Goal: Task Accomplishment & Management: Manage account settings

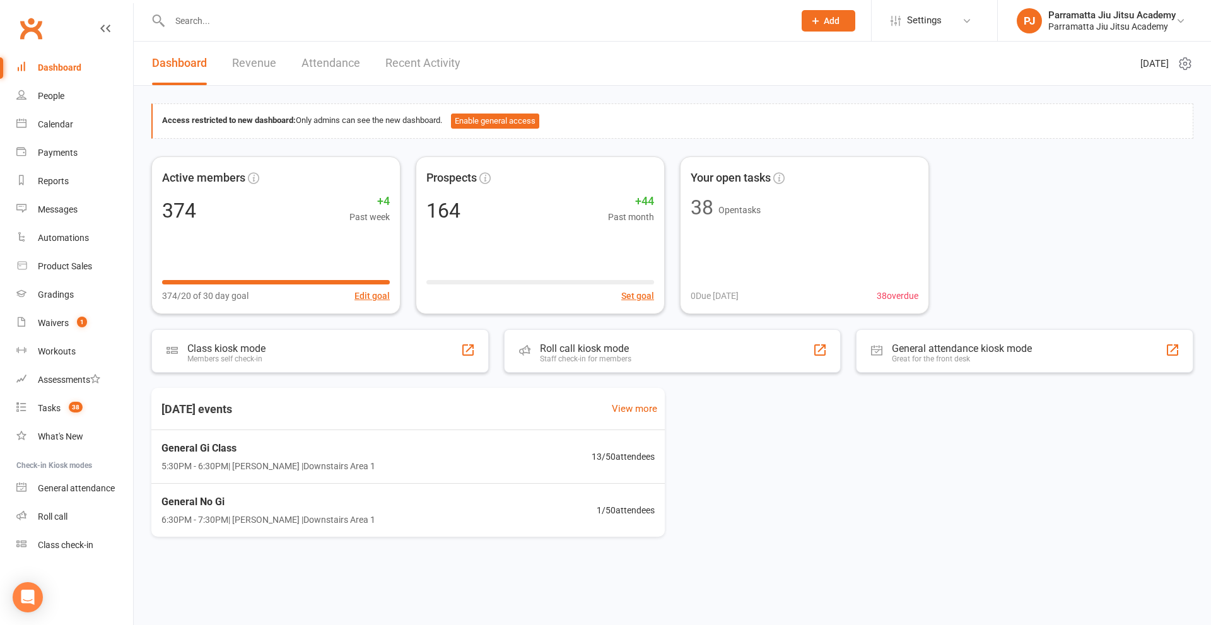
click at [352, 16] on input "text" at bounding box center [475, 21] width 619 height 18
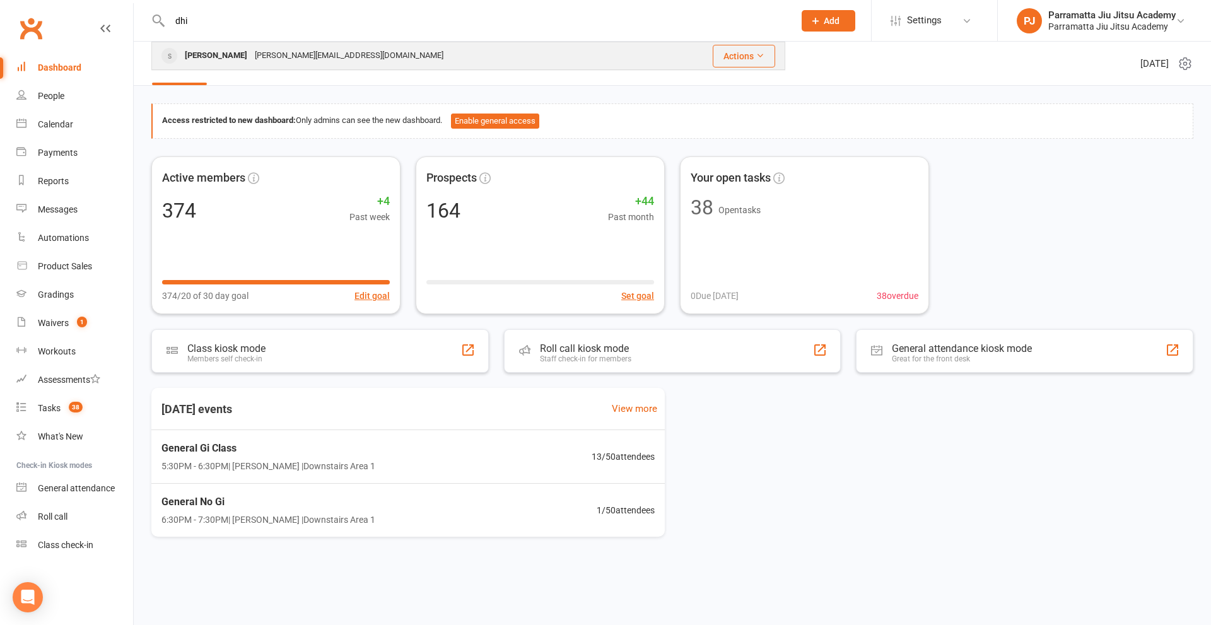
type input "dhi"
click at [305, 59] on div "[PERSON_NAME][EMAIL_ADDRESS][DOMAIN_NAME]" at bounding box center [349, 56] width 196 height 18
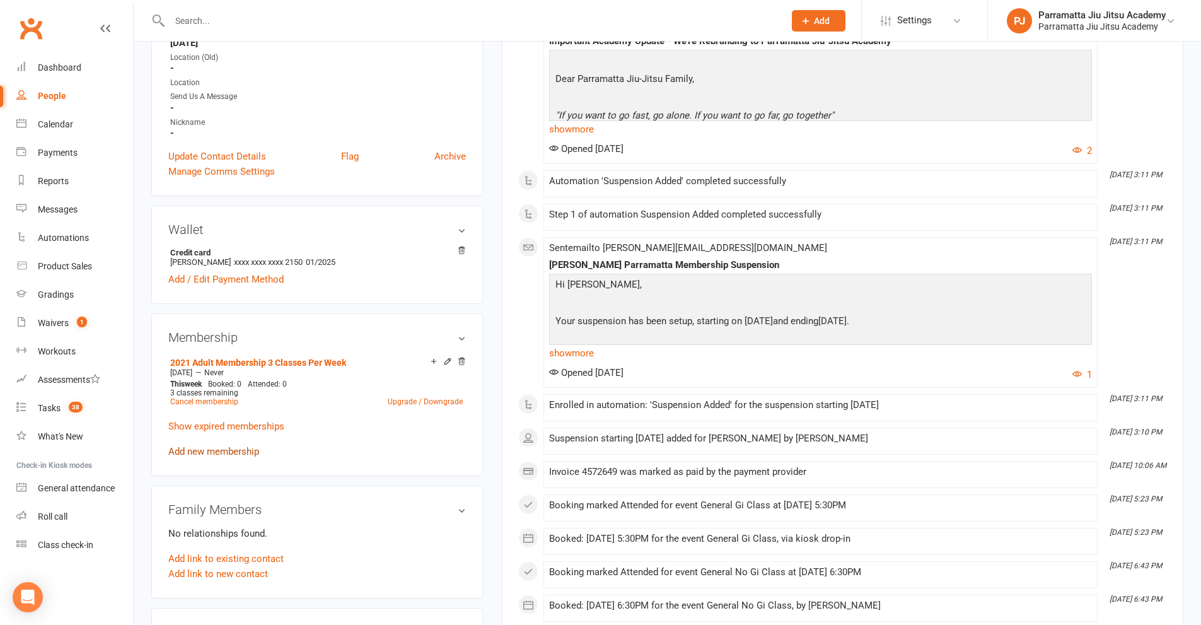
scroll to position [315, 0]
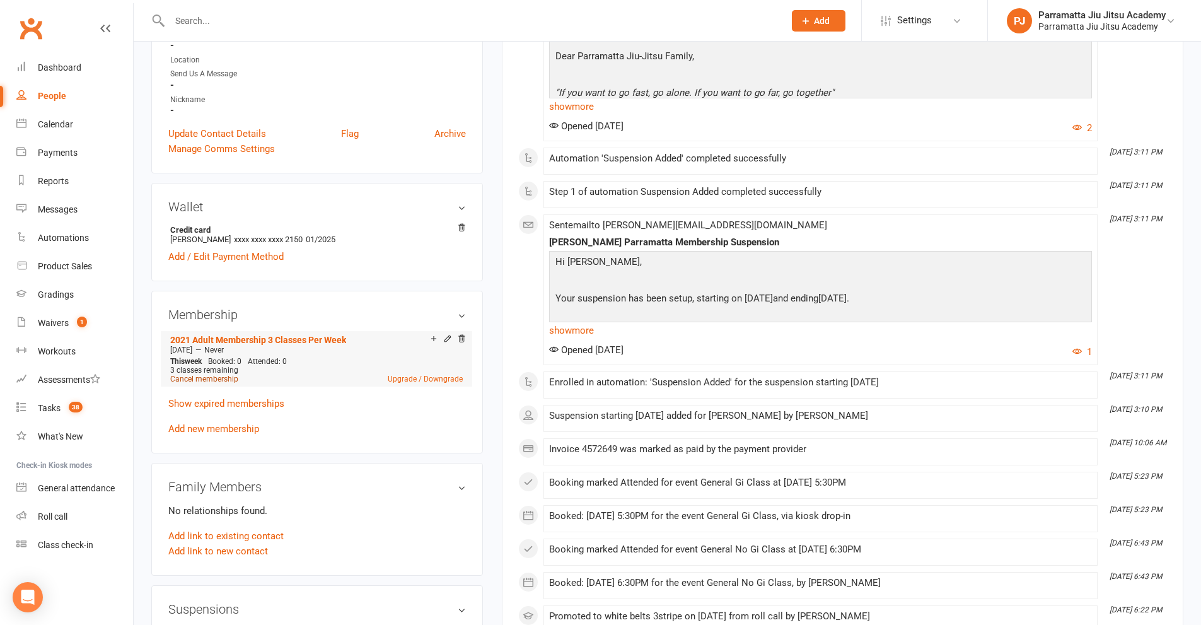
click at [209, 378] on link "Cancel membership" at bounding box center [204, 379] width 68 height 9
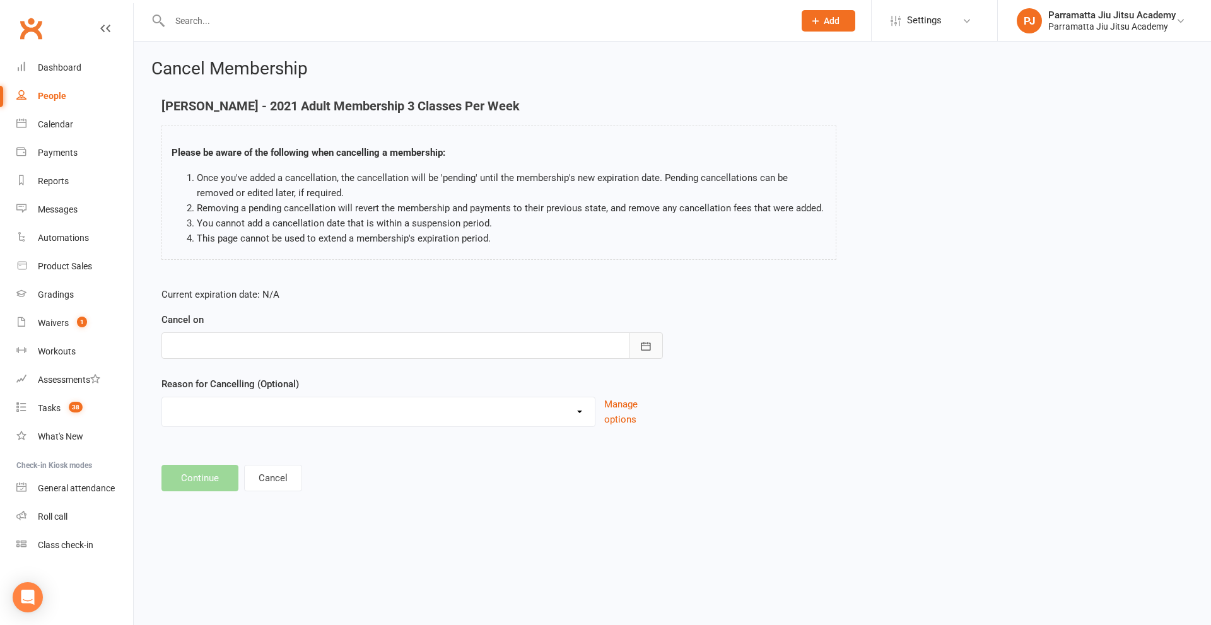
click at [654, 341] on button "button" at bounding box center [646, 345] width 34 height 26
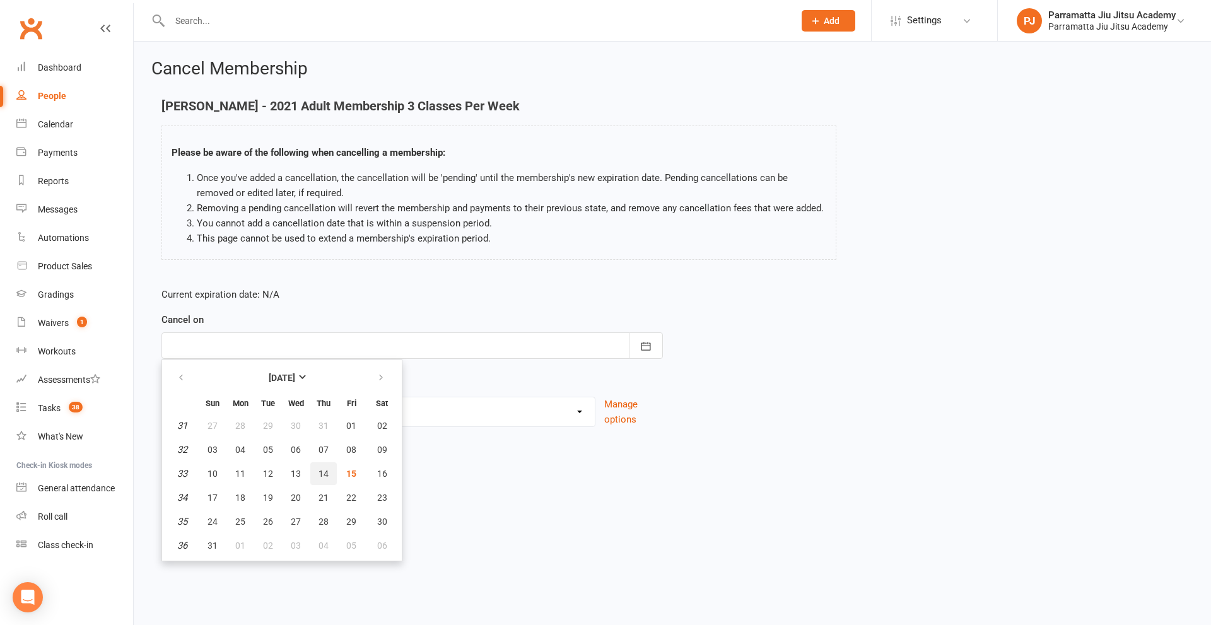
click at [323, 475] on span "14" at bounding box center [323, 473] width 10 height 10
type input "[DATE]"
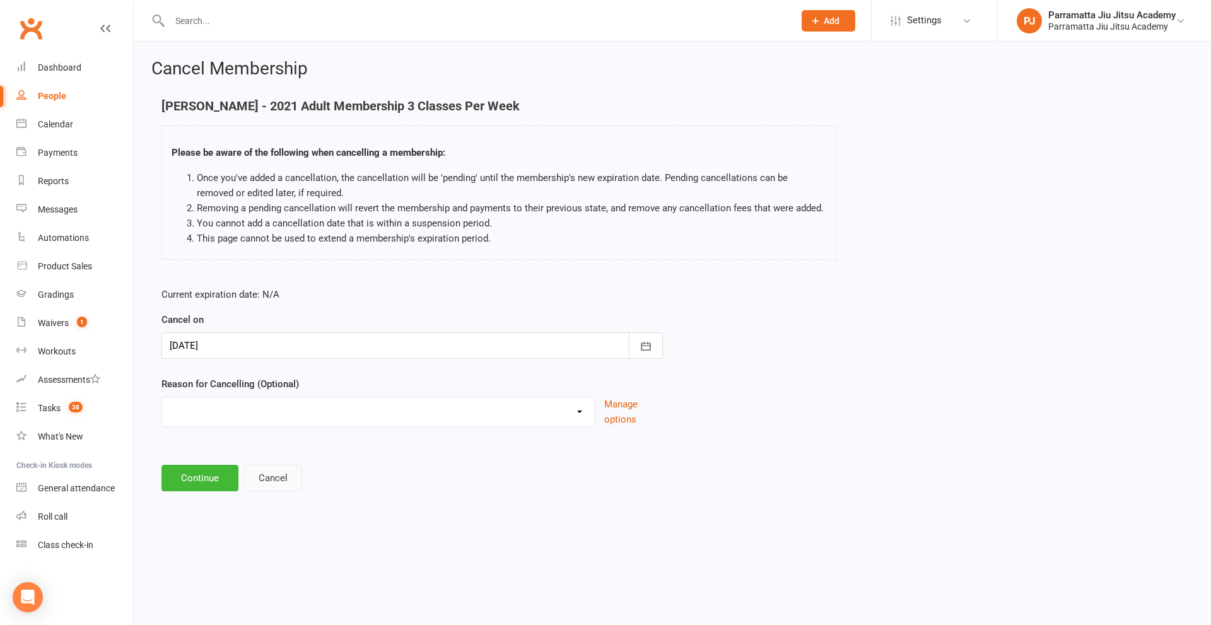
click at [271, 477] on button "Cancel" at bounding box center [273, 478] width 58 height 26
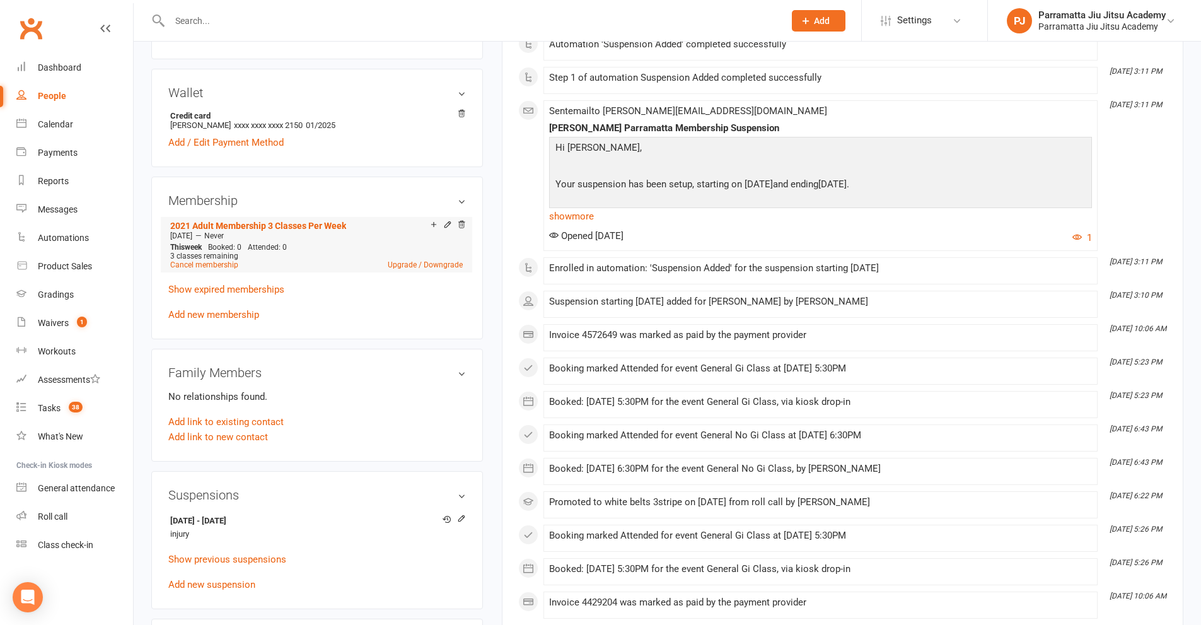
scroll to position [504, 0]
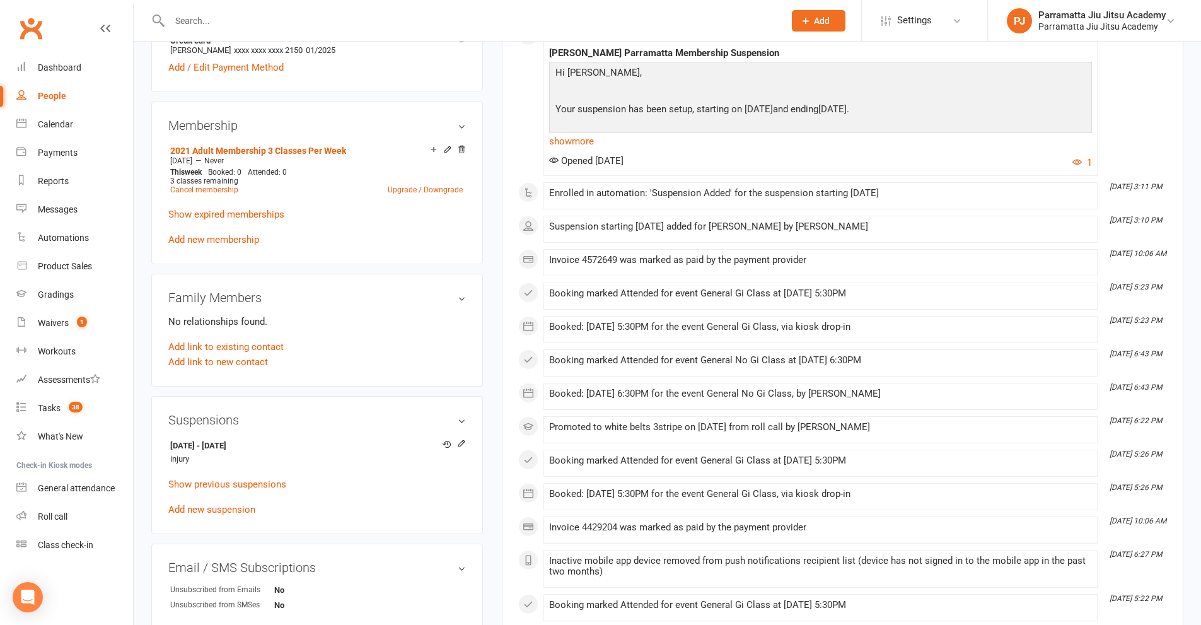
click at [468, 438] on div "Suspensions [DATE] - [DATE] injury Edit suspension Show previous suspensions Ad…" at bounding box center [317, 465] width 332 height 138
click at [460, 442] on icon at bounding box center [461, 443] width 6 height 6
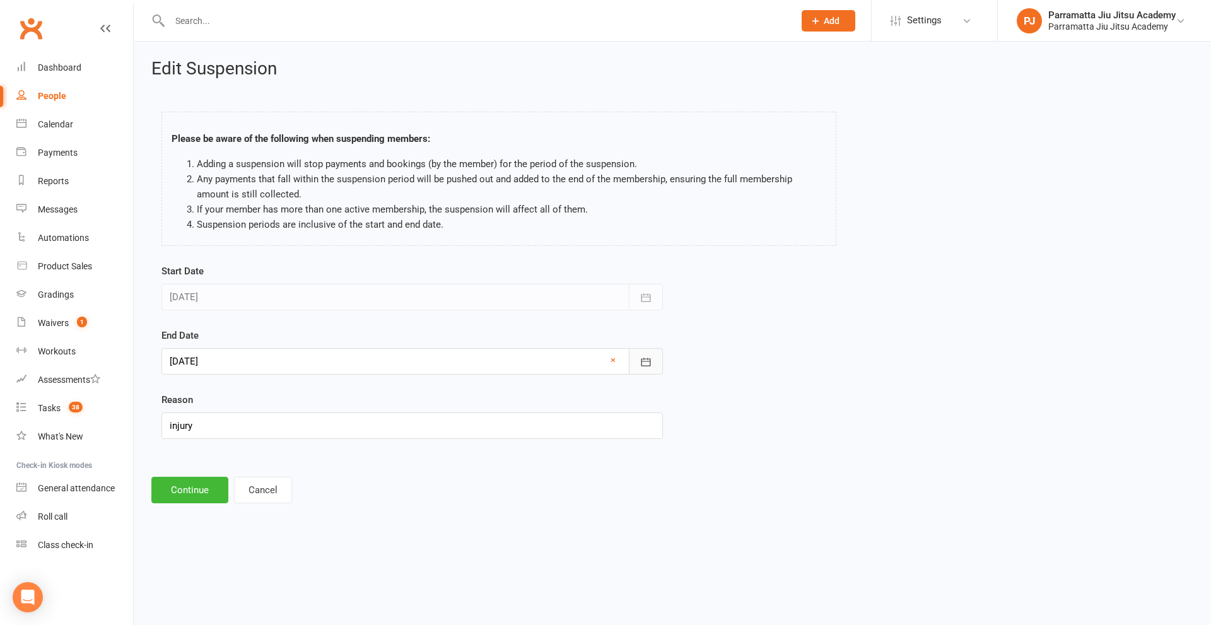
click at [655, 361] on button "button" at bounding box center [646, 361] width 34 height 26
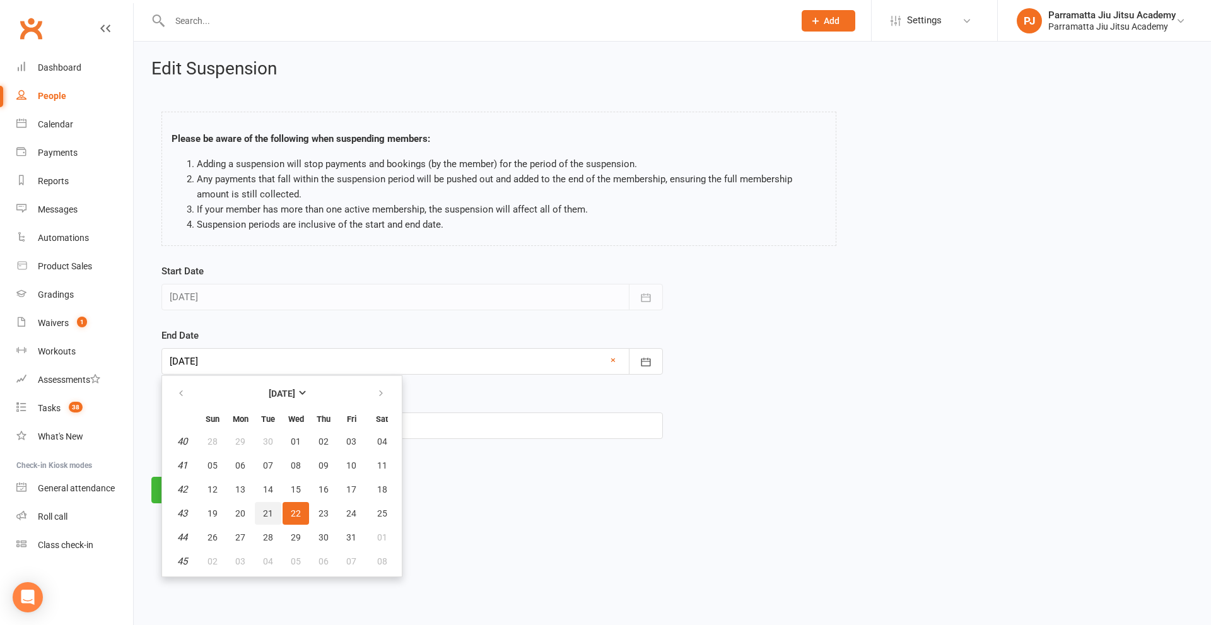
click at [267, 516] on span "21" at bounding box center [268, 513] width 10 height 10
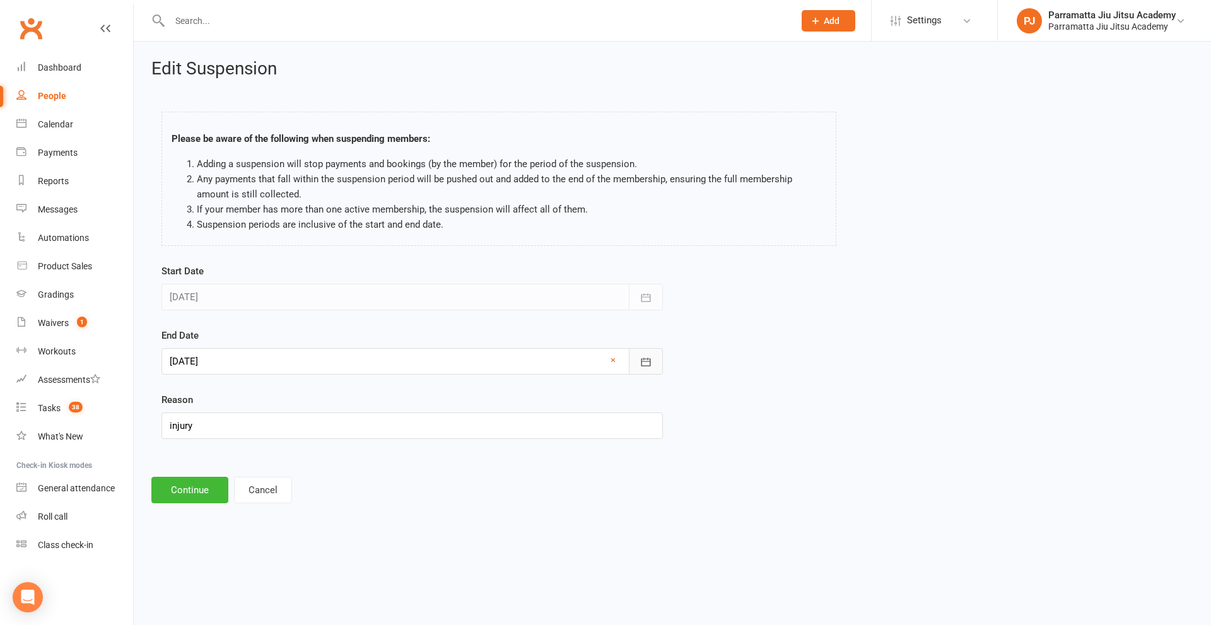
click at [646, 359] on icon "button" at bounding box center [645, 362] width 13 height 13
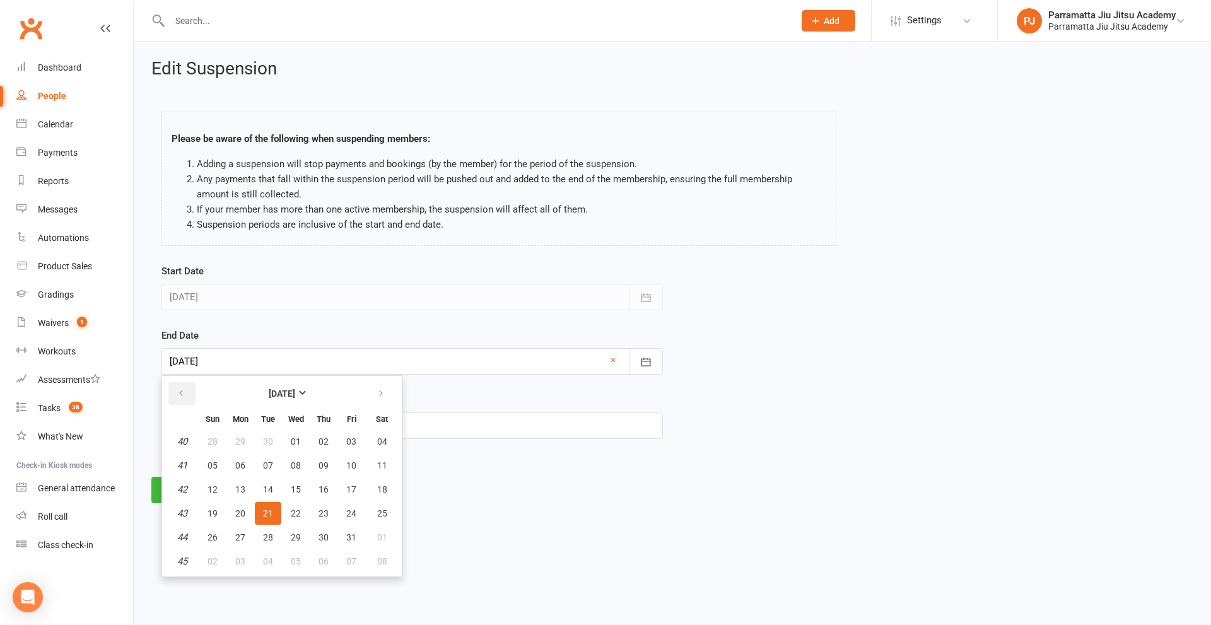
click at [178, 392] on icon "button" at bounding box center [181, 393] width 9 height 10
click at [322, 492] on span "14" at bounding box center [323, 489] width 10 height 10
type input "[DATE]"
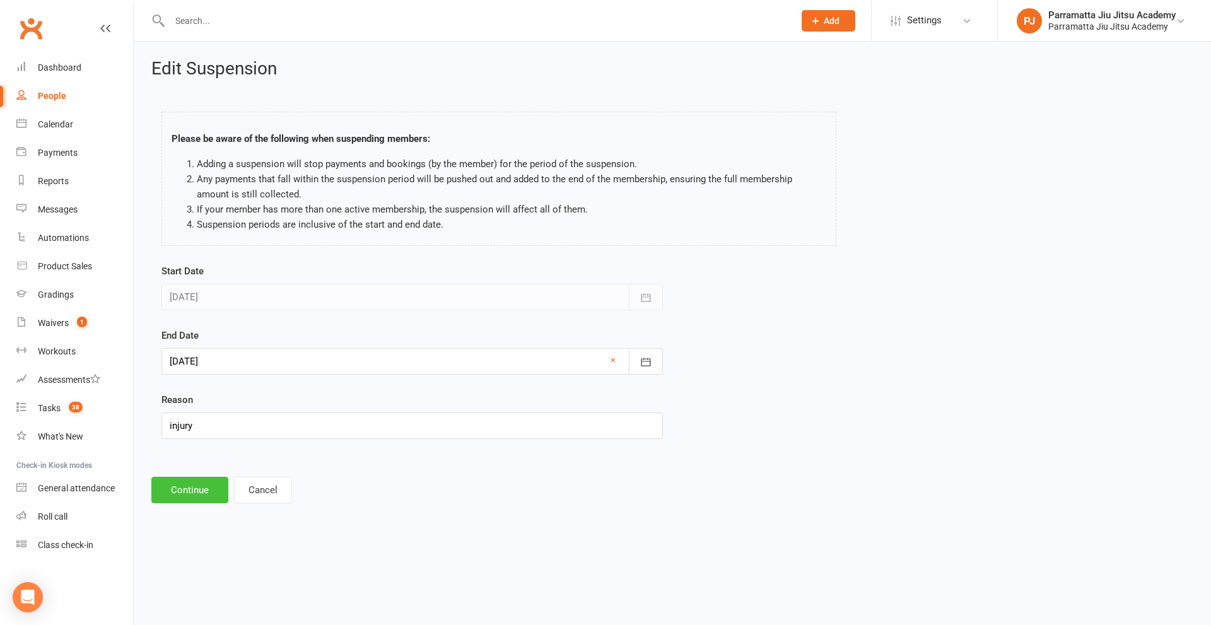
click at [194, 483] on button "Continue" at bounding box center [189, 490] width 77 height 26
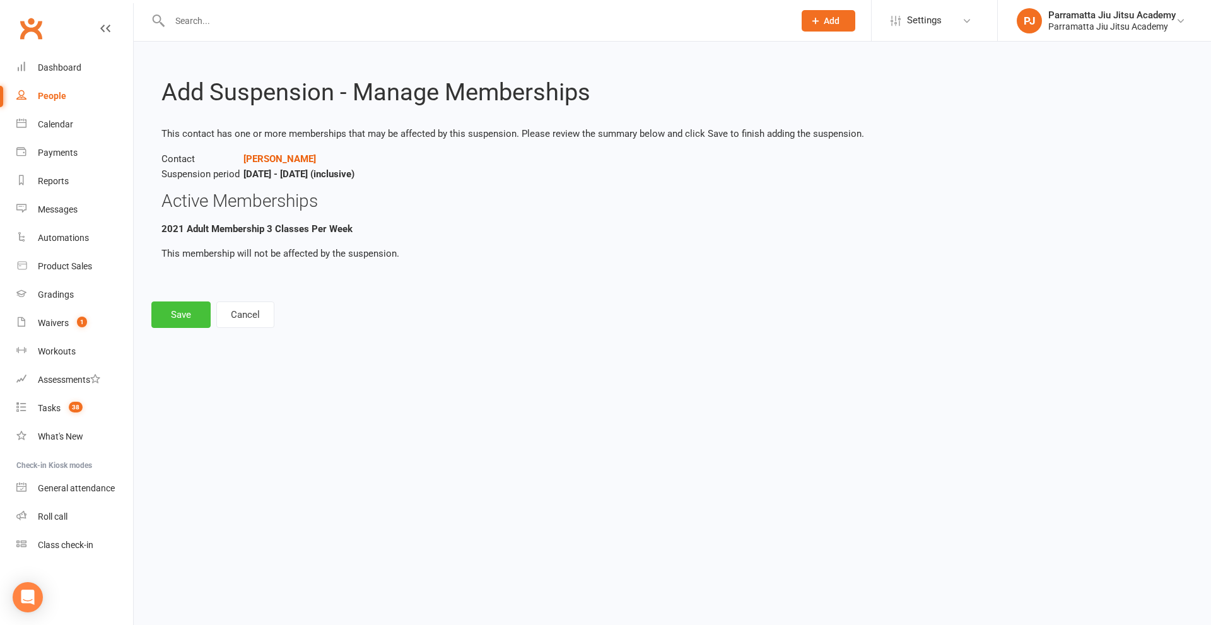
click at [186, 309] on button "Save" at bounding box center [180, 314] width 59 height 26
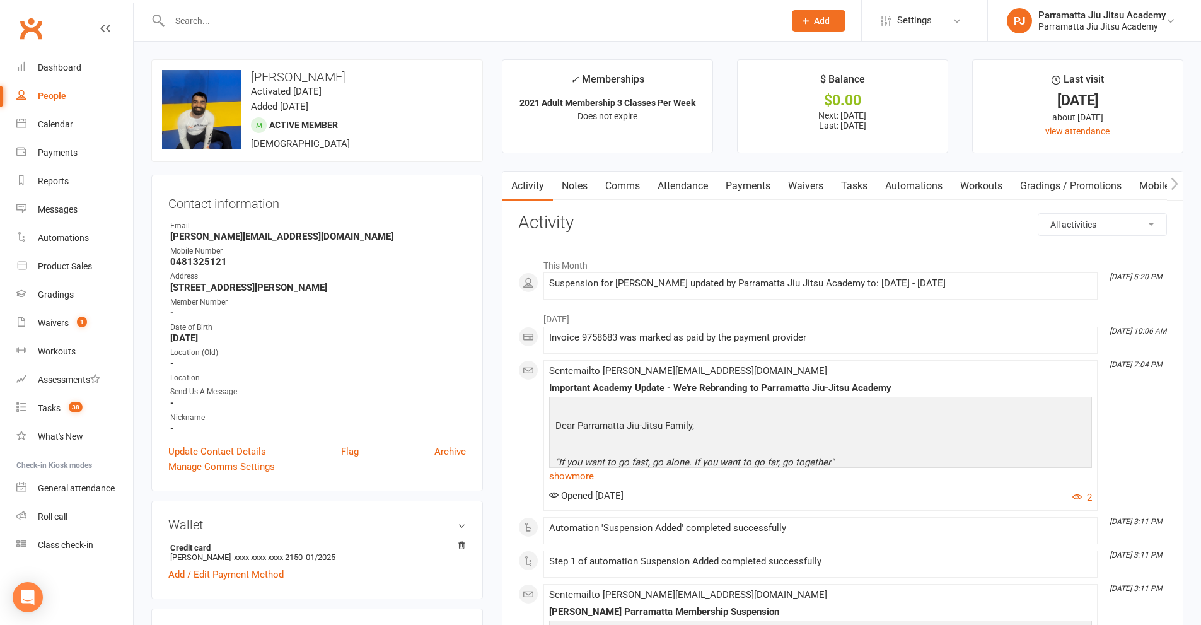
click at [499, 12] on input "text" at bounding box center [471, 21] width 610 height 18
click at [501, 19] on input "text" at bounding box center [471, 21] width 610 height 18
click at [468, 17] on input "text" at bounding box center [471, 21] width 610 height 18
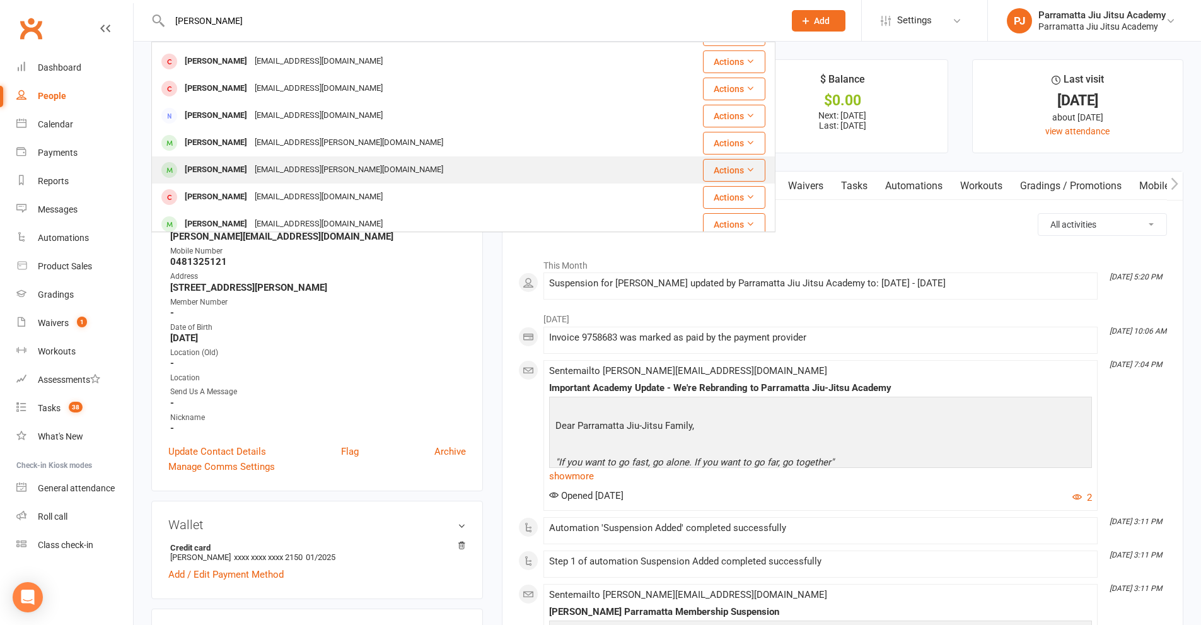
scroll to position [28, 0]
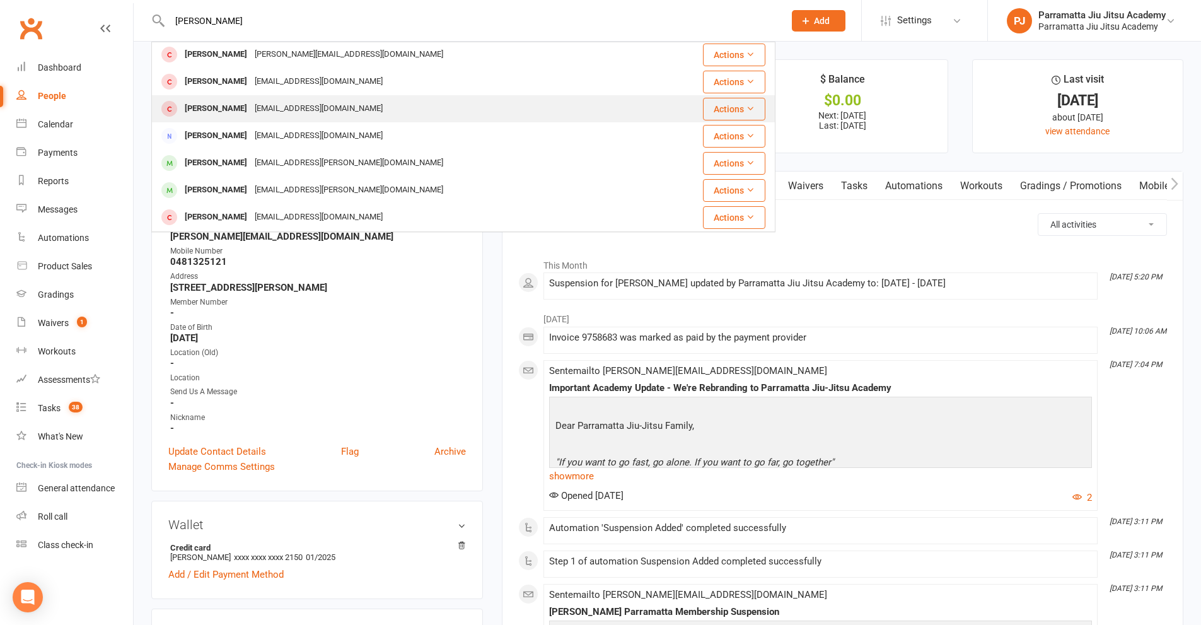
type input "[PERSON_NAME]"
click at [215, 100] on div "[PERSON_NAME]" at bounding box center [216, 109] width 70 height 18
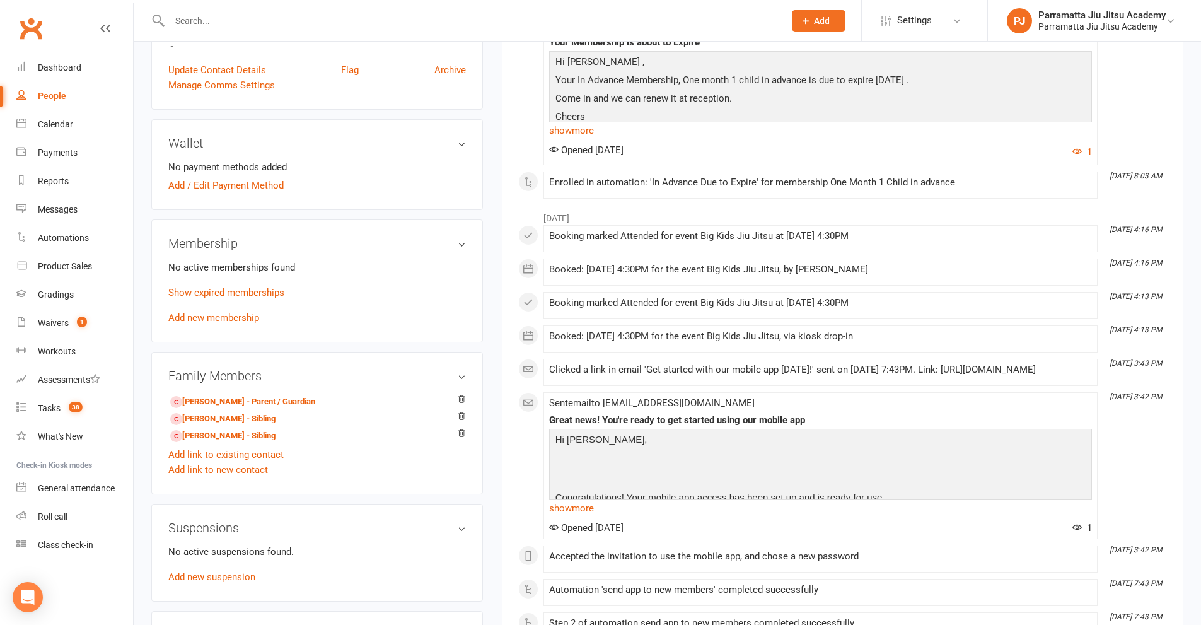
scroll to position [378, 0]
click at [258, 294] on link "Show expired memberships" at bounding box center [226, 293] width 116 height 11
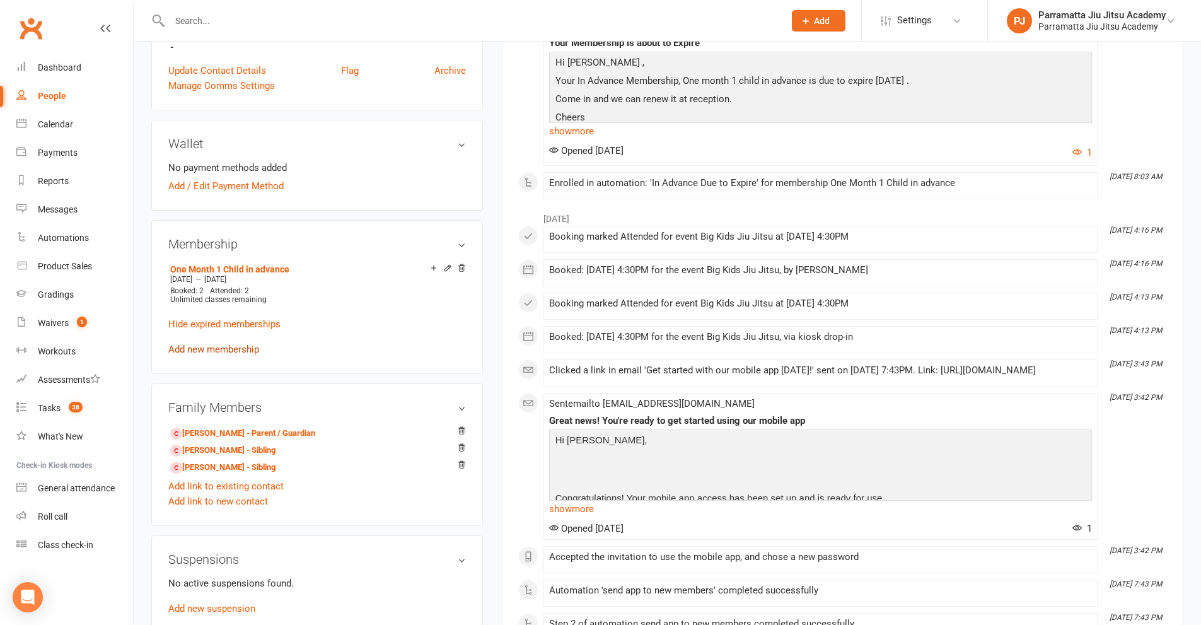
click at [228, 348] on link "Add new membership" at bounding box center [213, 349] width 91 height 11
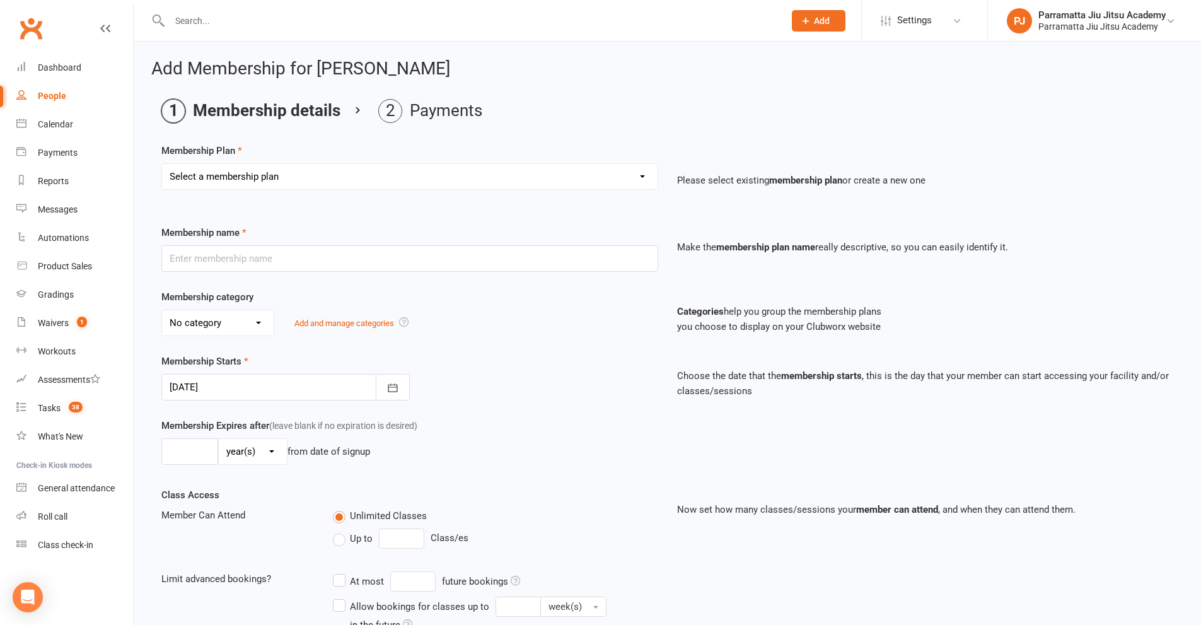
click at [395, 179] on select "Select a membership plan Create new Membership Plan 2025 Adult Unlimited 2025 K…" at bounding box center [410, 176] width 496 height 25
select select "4"
click at [162, 164] on select "Select a membership plan Create new Membership Plan 2025 Adult Unlimited 2025 K…" at bounding box center [410, 176] width 496 height 25
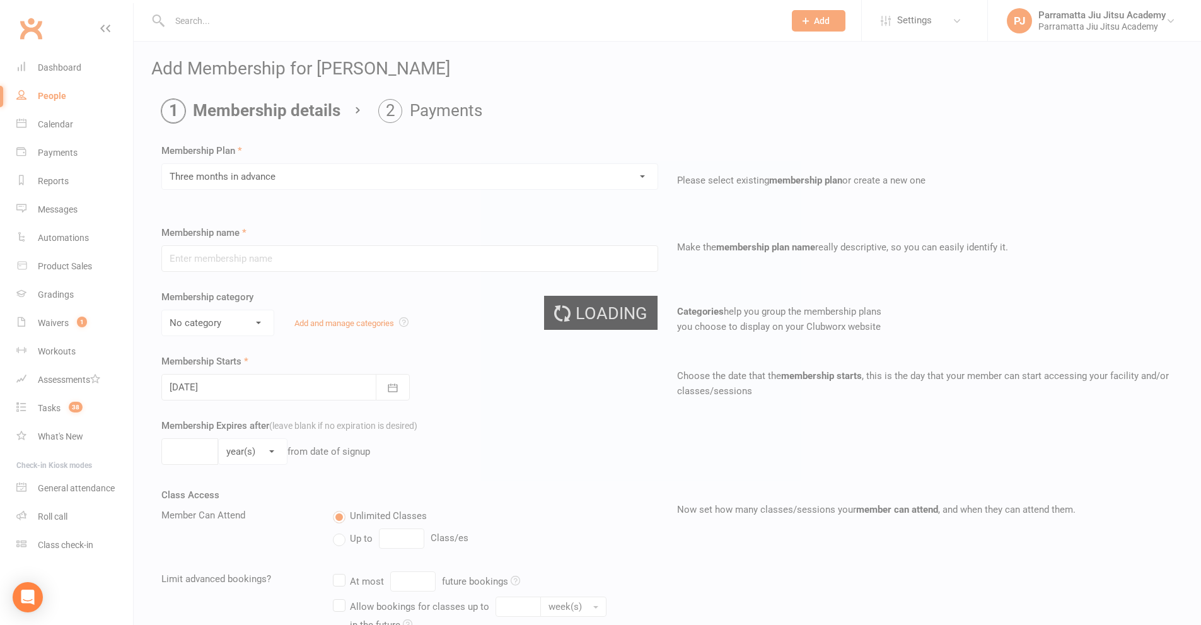
type input "Three months in advance"
select select "8"
type input "3"
select select "2"
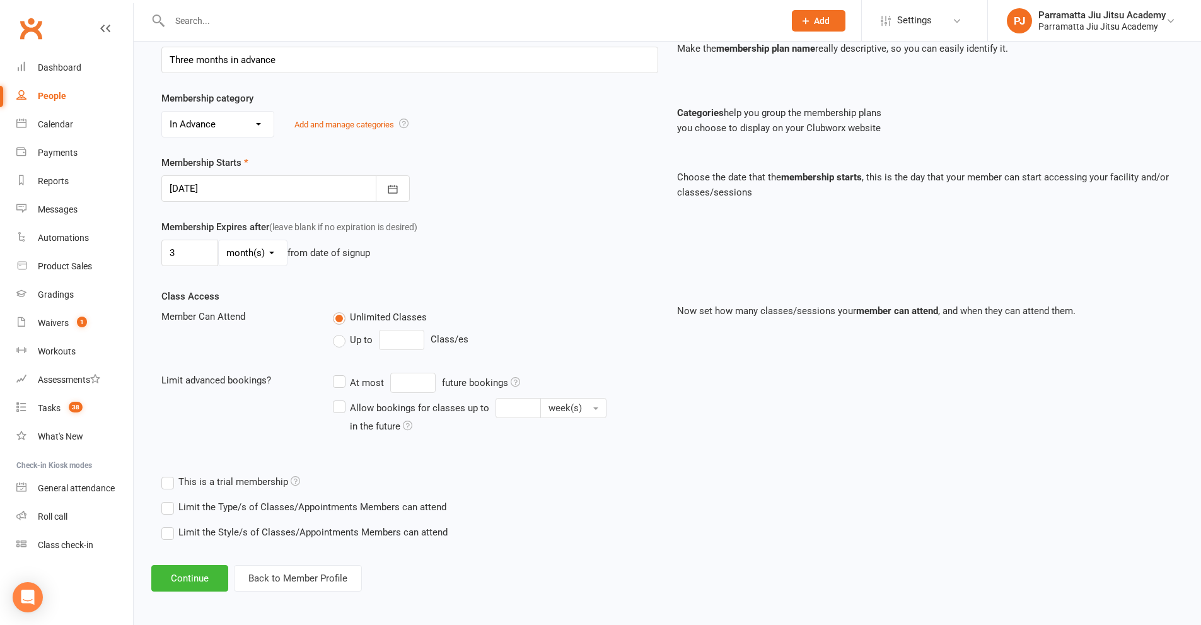
scroll to position [201, 0]
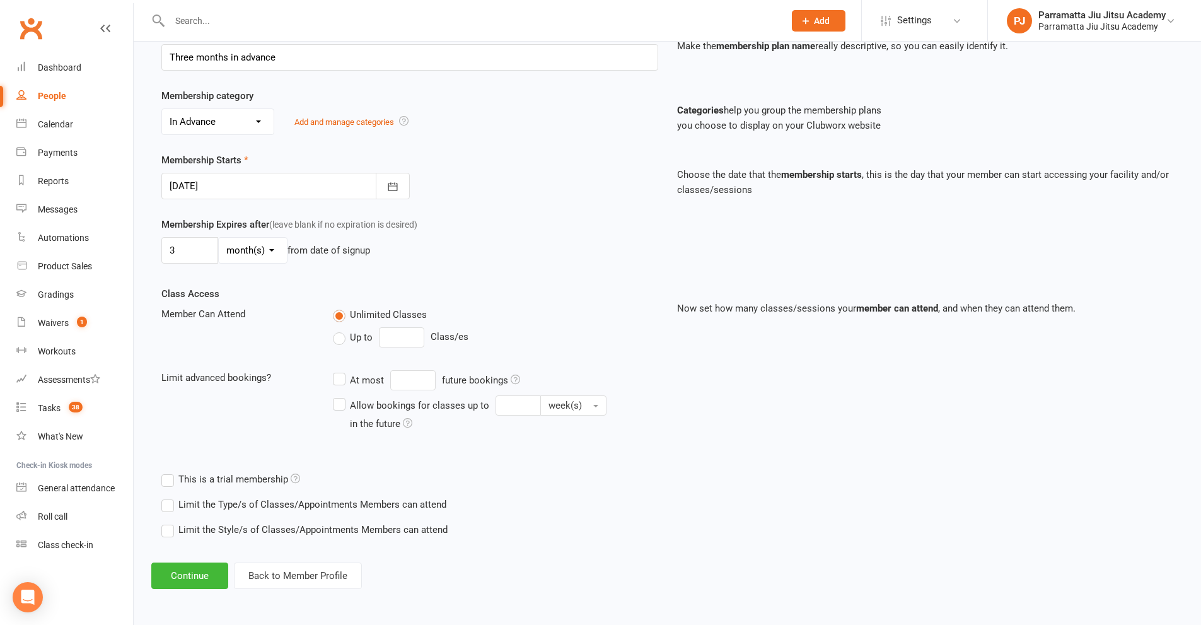
click at [346, 337] on label "Up to" at bounding box center [353, 337] width 40 height 15
click at [341, 330] on input "Up to" at bounding box center [337, 330] width 8 height 0
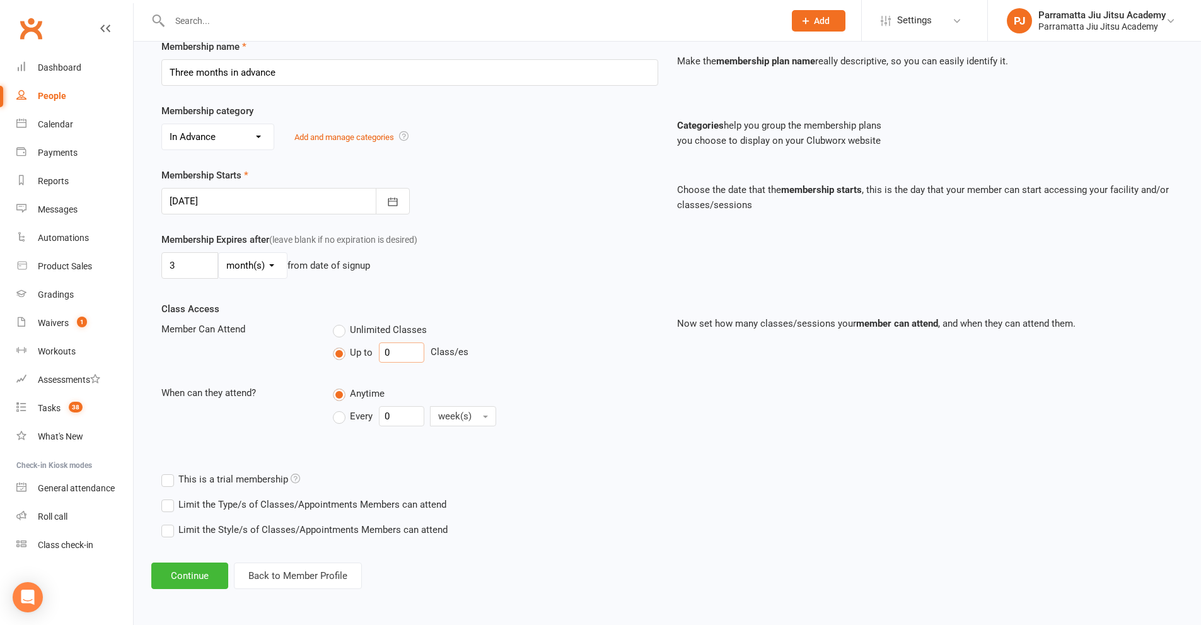
drag, startPoint x: 400, startPoint y: 350, endPoint x: 336, endPoint y: 362, distance: 65.4
click at [336, 362] on div "Up to 0 Class/es" at bounding box center [495, 352] width 325 height 20
type input "1"
drag, startPoint x: 344, startPoint y: 416, endPoint x: 359, endPoint y: 415, distance: 15.2
click at [346, 415] on label "Every" at bounding box center [353, 416] width 40 height 15
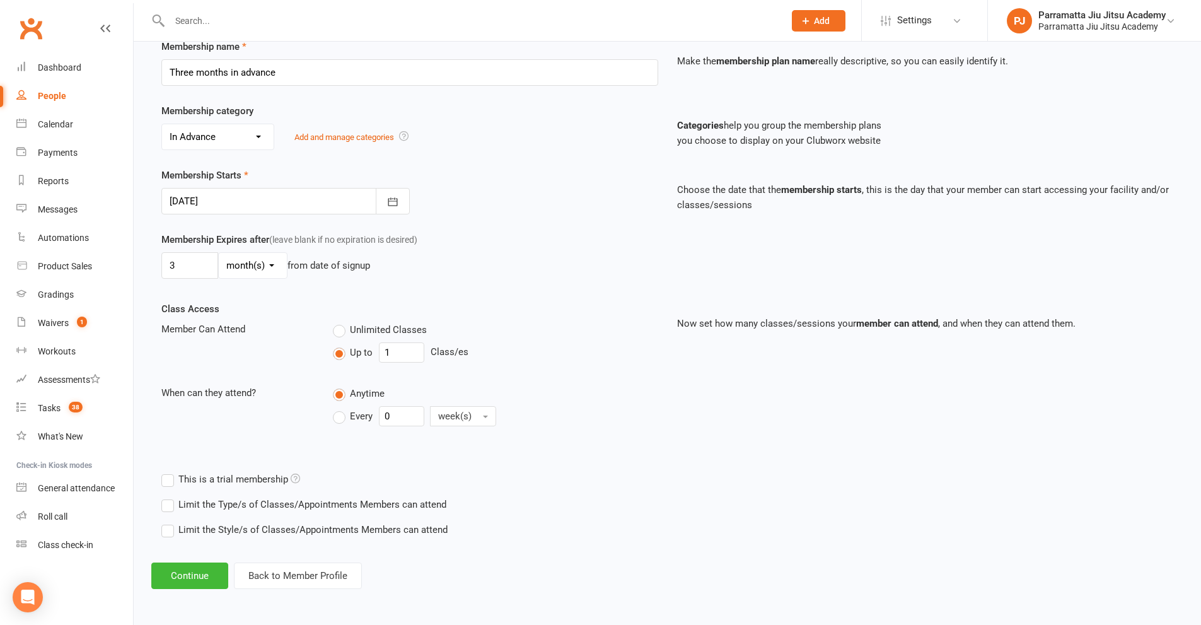
click at [341, 406] on input "Every" at bounding box center [337, 406] width 8 height 0
drag, startPoint x: 402, startPoint y: 410, endPoint x: 344, endPoint y: 422, distance: 59.1
click at [339, 422] on div "Every 0 week(s)" at bounding box center [421, 416] width 176 height 20
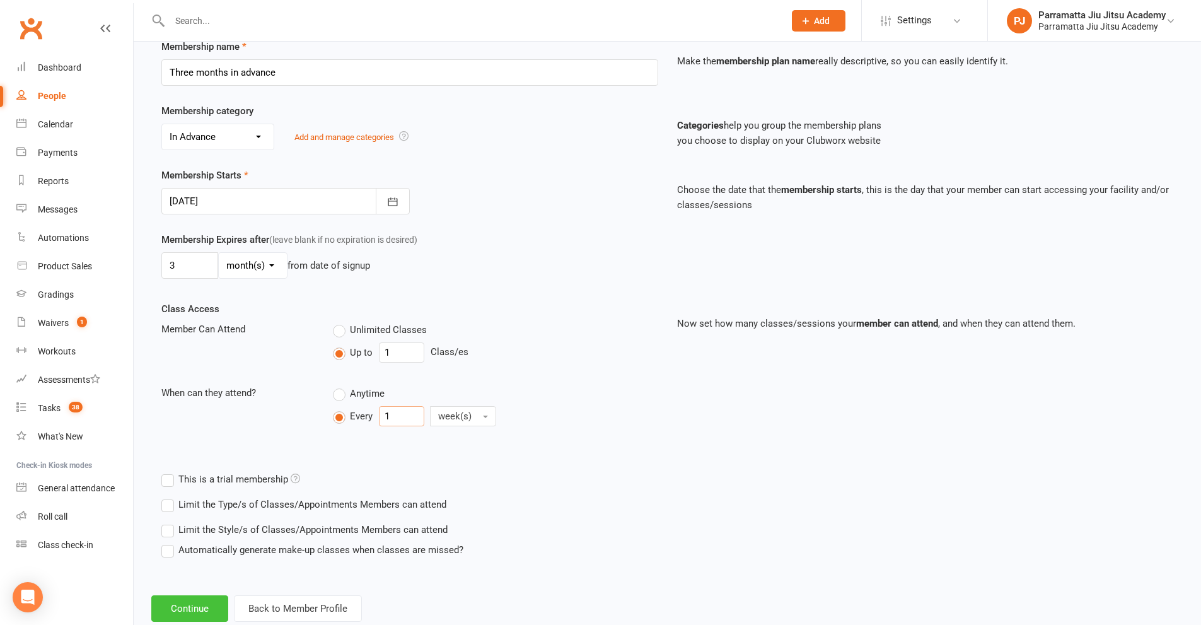
type input "1"
click at [203, 607] on button "Continue" at bounding box center [189, 608] width 77 height 26
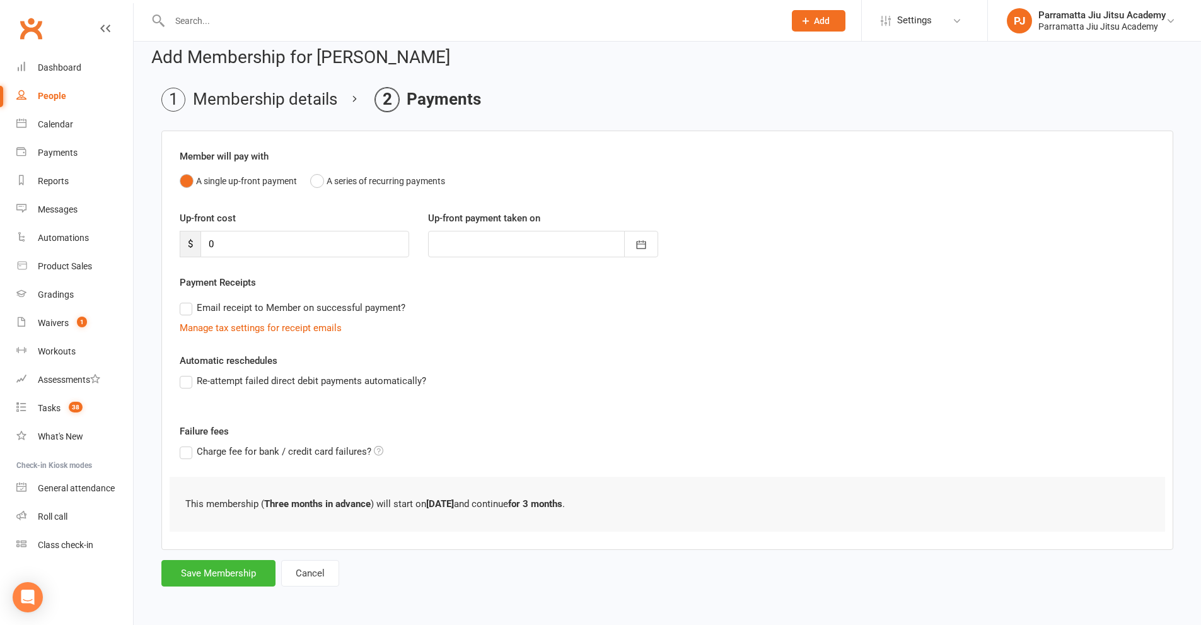
scroll to position [0, 0]
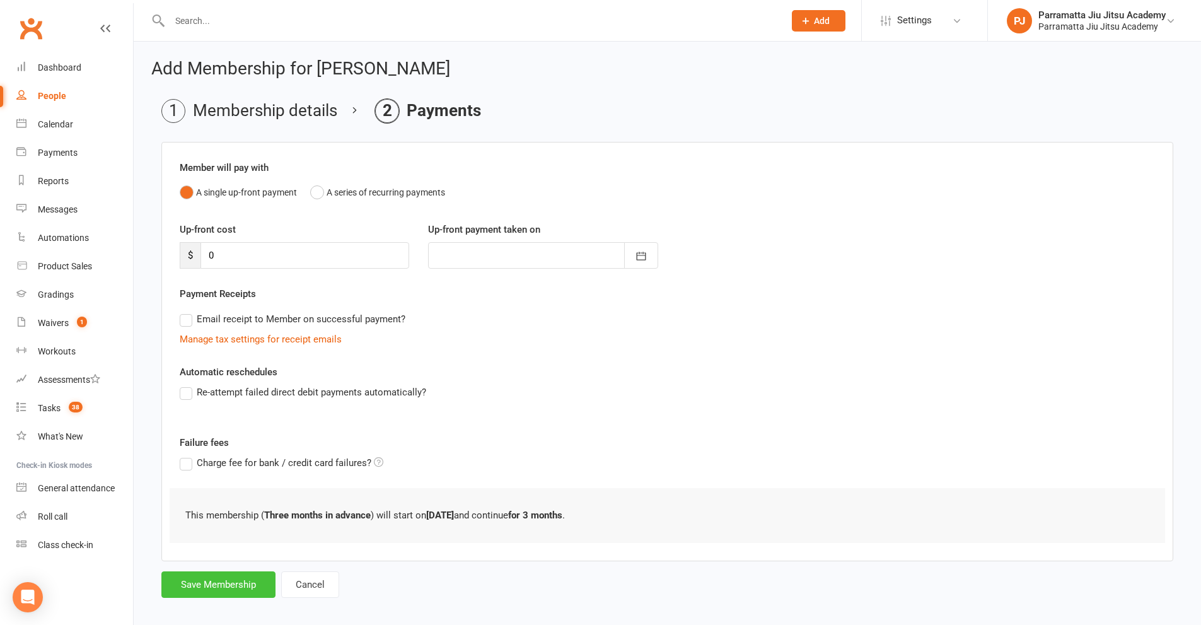
click at [221, 585] on button "Save Membership" at bounding box center [218, 584] width 114 height 26
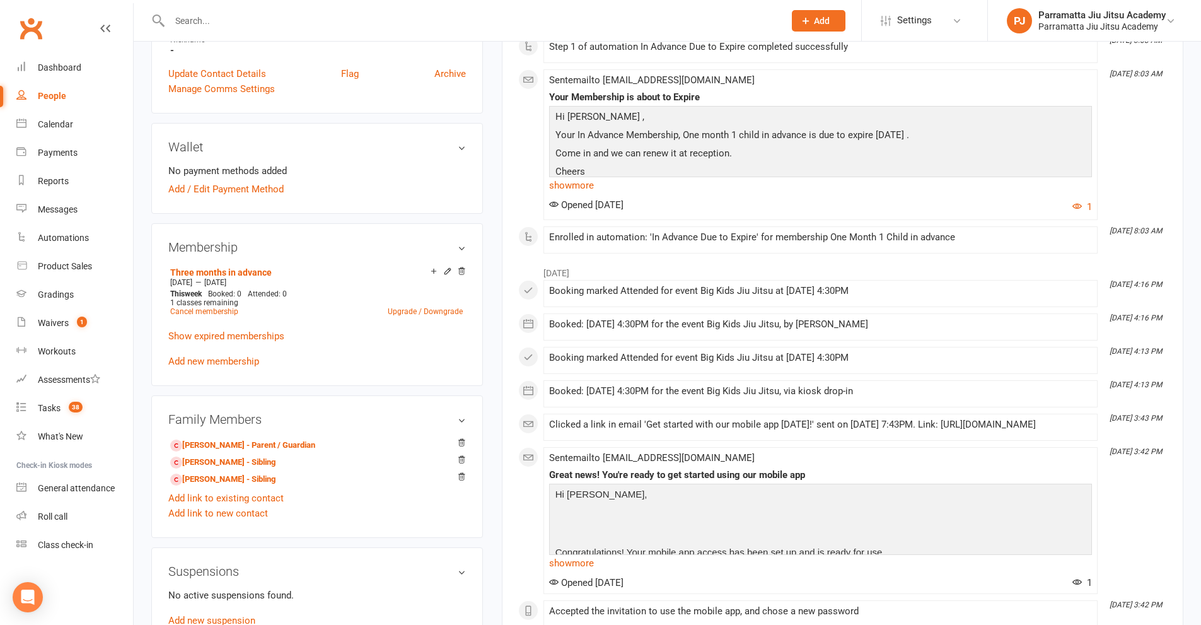
scroll to position [378, 0]
click at [218, 459] on link "[PERSON_NAME] - Sibling" at bounding box center [222, 461] width 105 height 13
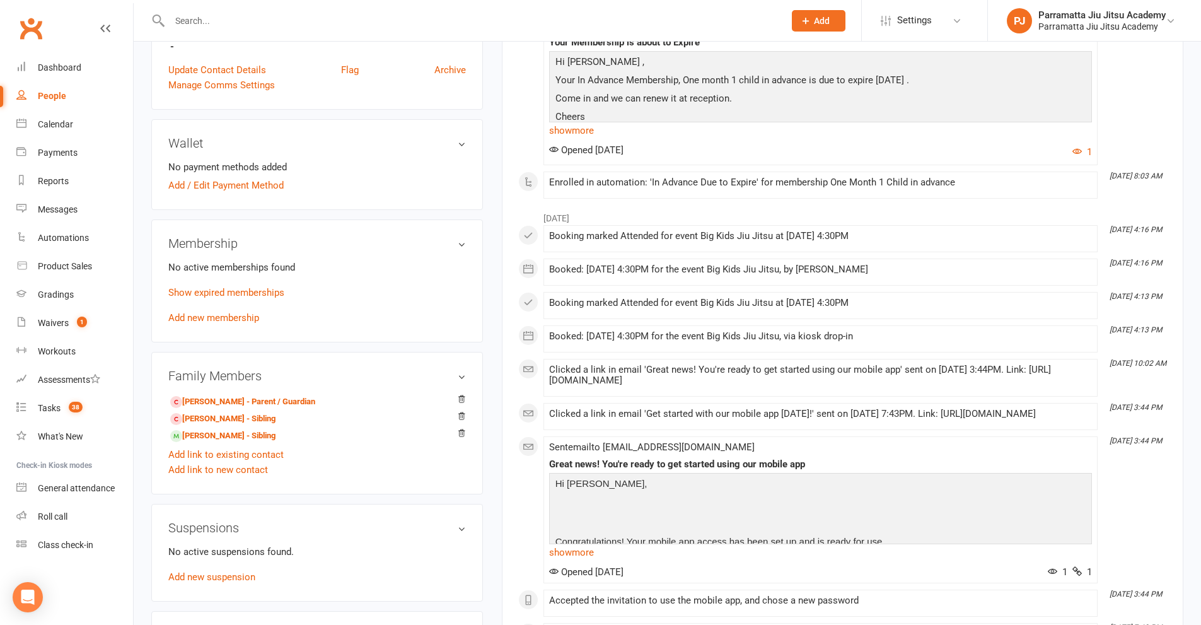
scroll to position [378, 0]
click at [190, 317] on link "Add new membership" at bounding box center [213, 318] width 91 height 11
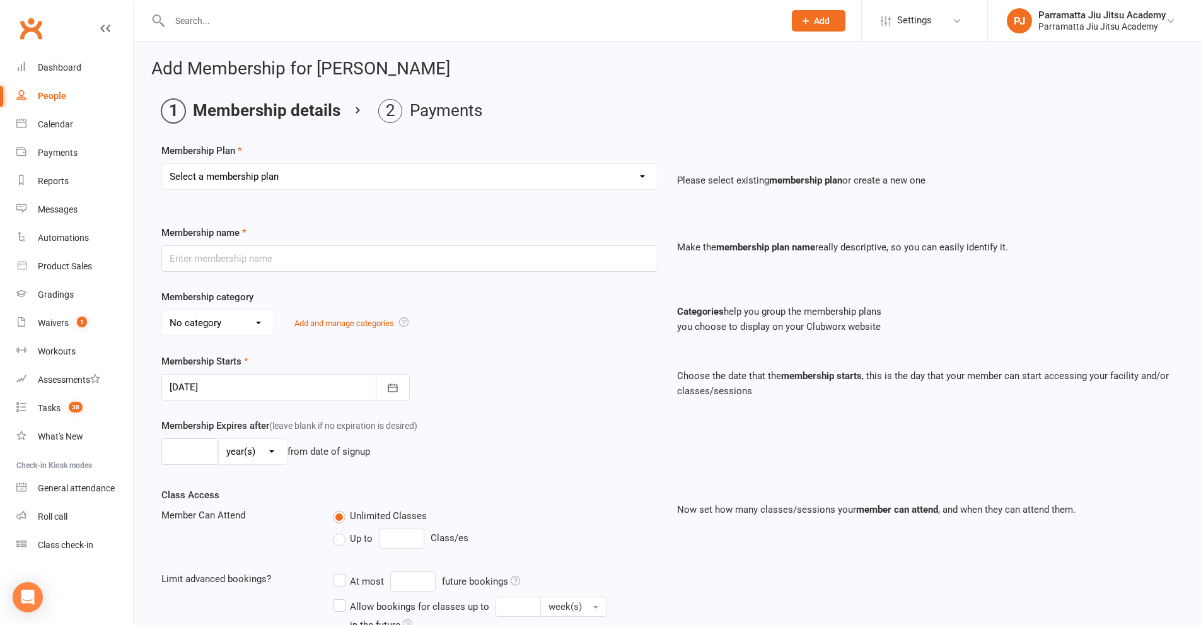
click at [376, 178] on select "Select a membership plan Create new Membership Plan 2025 Adult Unlimited 2025 K…" at bounding box center [410, 176] width 496 height 25
select select "4"
click at [162, 164] on select "Select a membership plan Create new Membership Plan 2025 Adult Unlimited 2025 K…" at bounding box center [410, 176] width 496 height 25
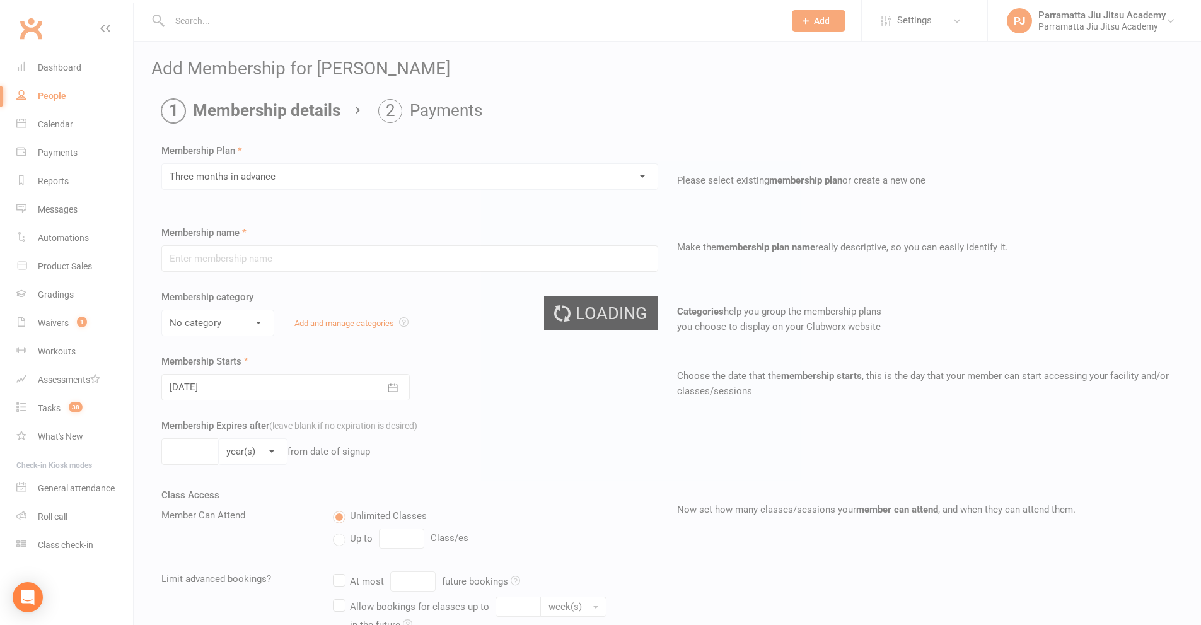
type input "Three months in advance"
select select "8"
type input "3"
select select "2"
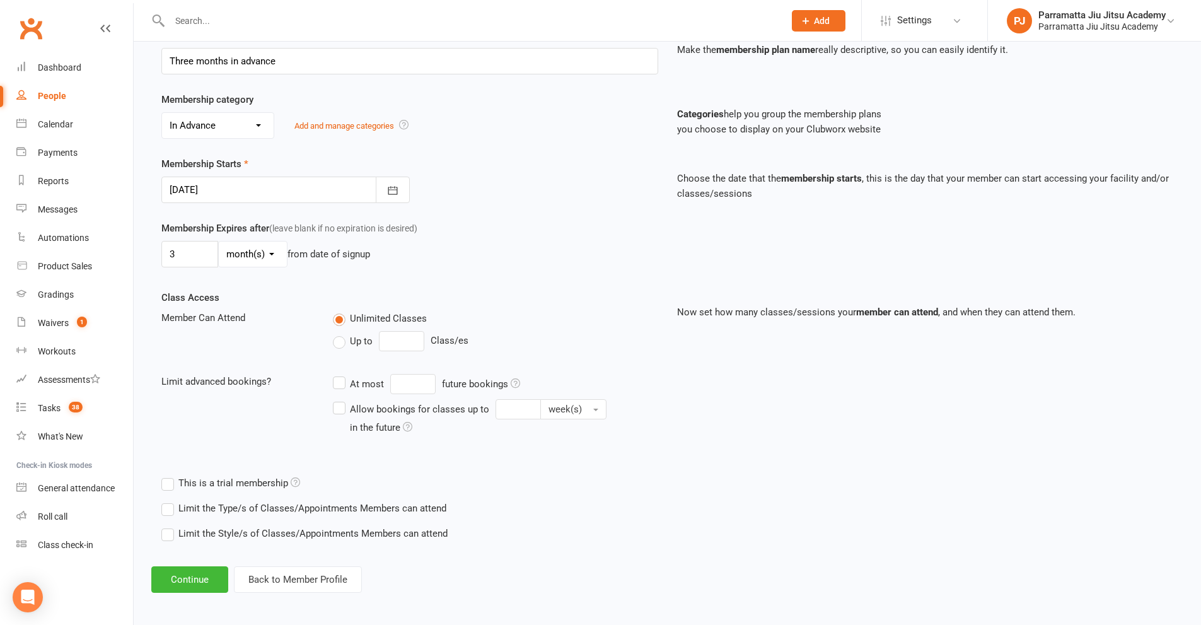
scroll to position [201, 0]
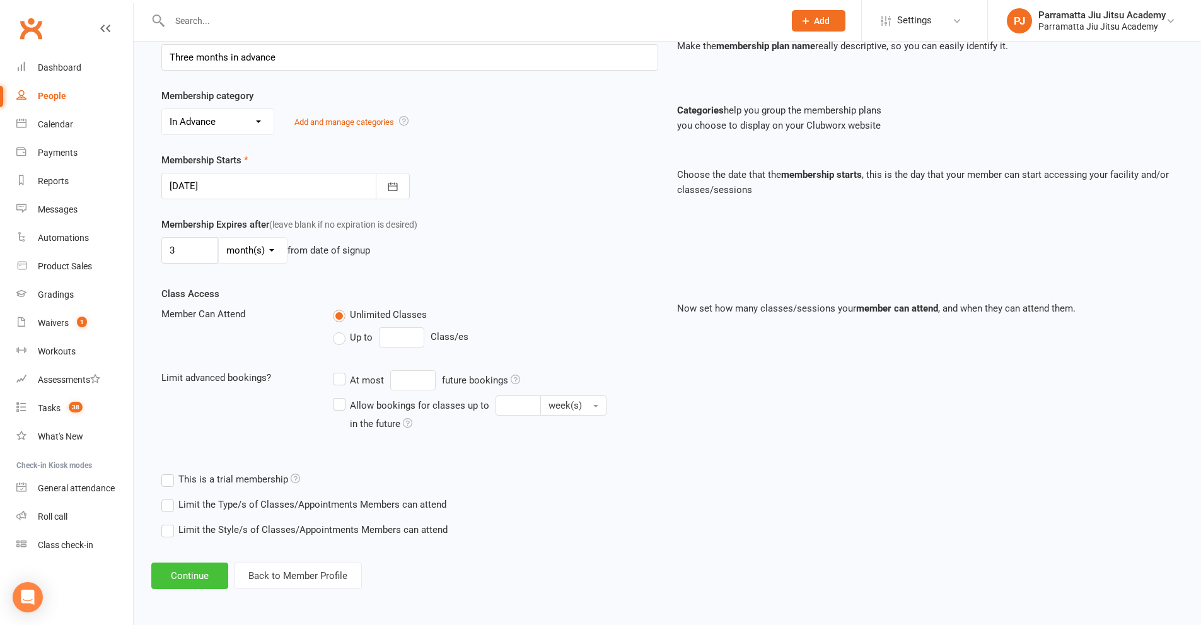
click at [210, 581] on button "Continue" at bounding box center [189, 575] width 77 height 26
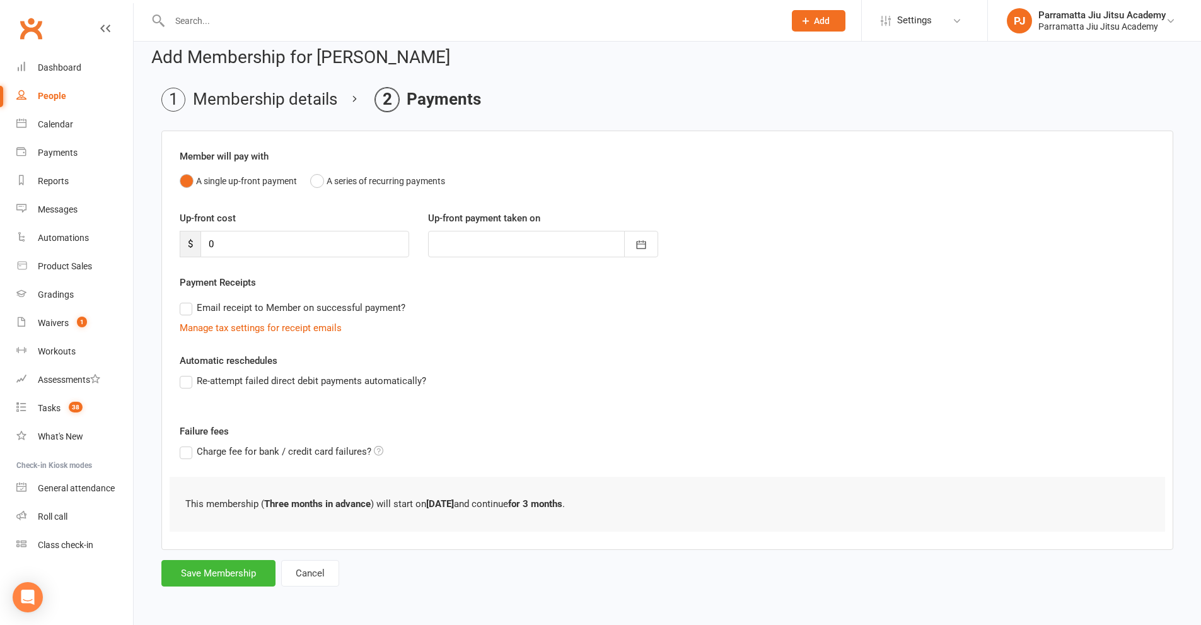
scroll to position [0, 0]
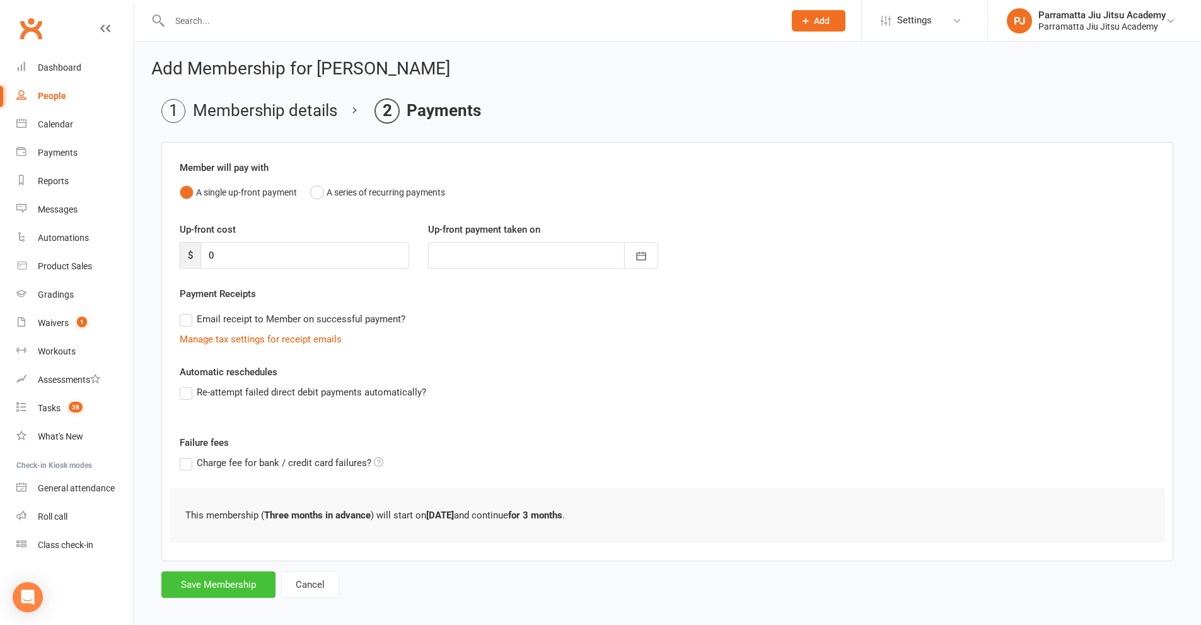
click at [232, 586] on button "Save Membership" at bounding box center [218, 584] width 114 height 26
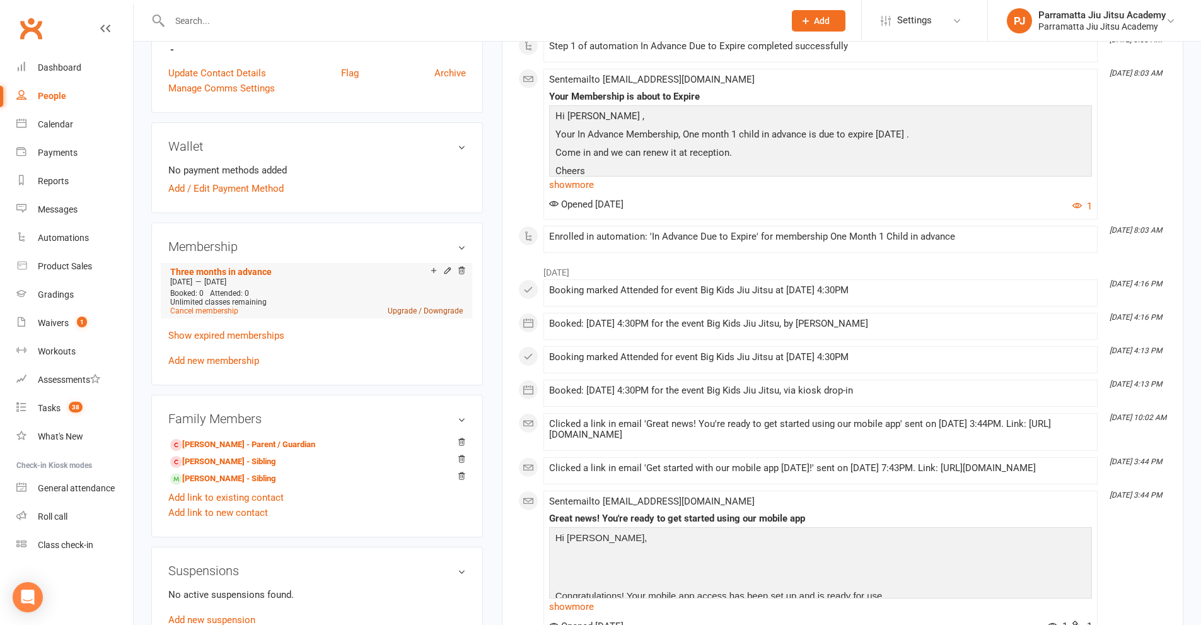
scroll to position [441, 0]
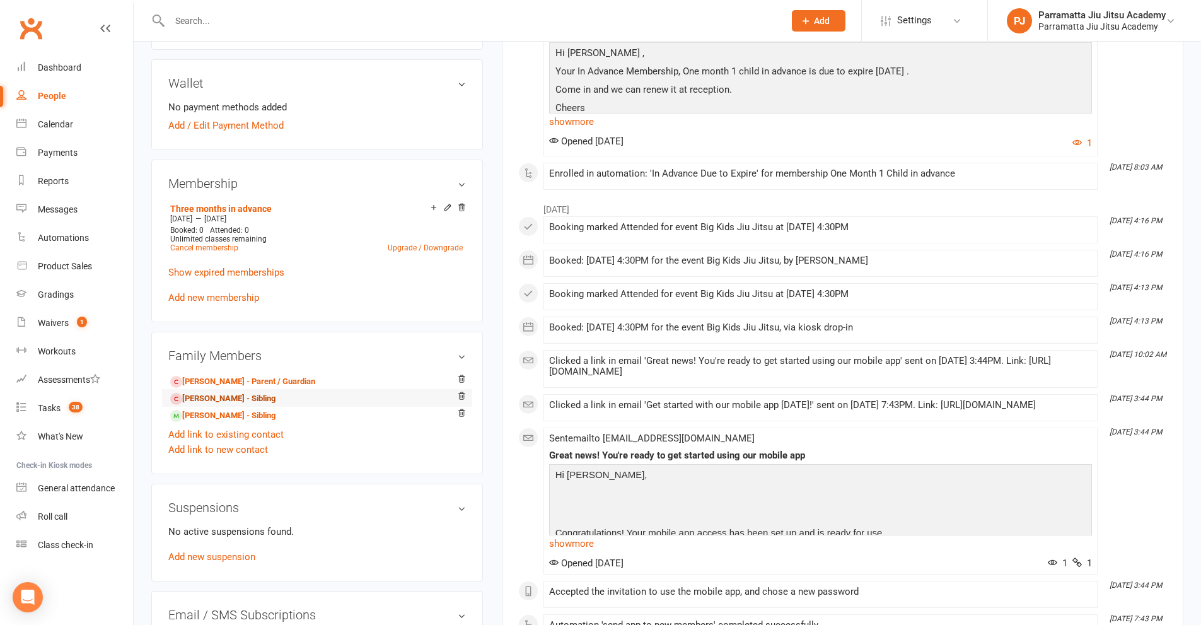
click at [238, 402] on link "[PERSON_NAME] - Sibling" at bounding box center [222, 398] width 105 height 13
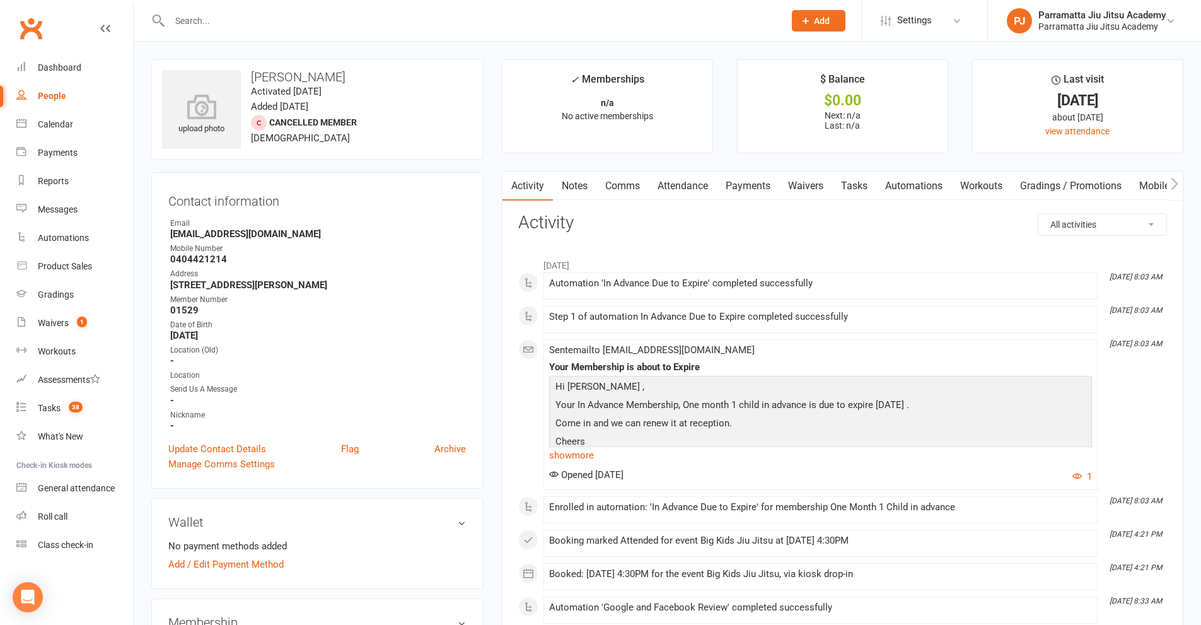
drag, startPoint x: 804, startPoint y: 188, endPoint x: 934, endPoint y: 194, distance: 130.0
click at [804, 187] on link "Waivers" at bounding box center [805, 185] width 53 height 29
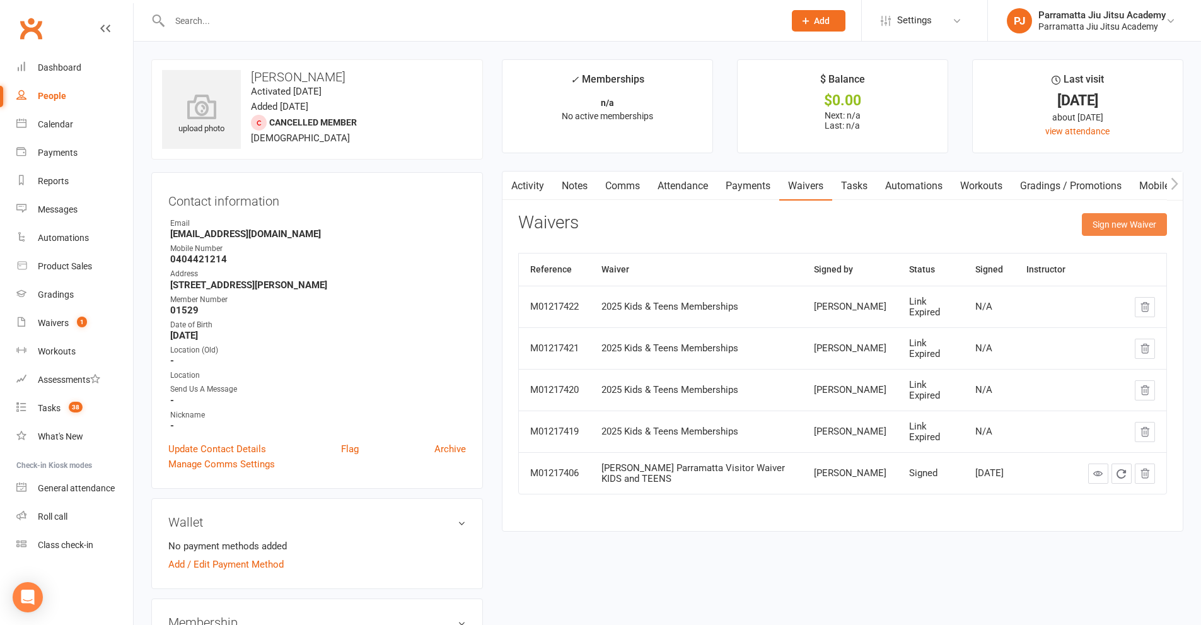
click at [1110, 229] on button "Sign new Waiver" at bounding box center [1124, 224] width 85 height 23
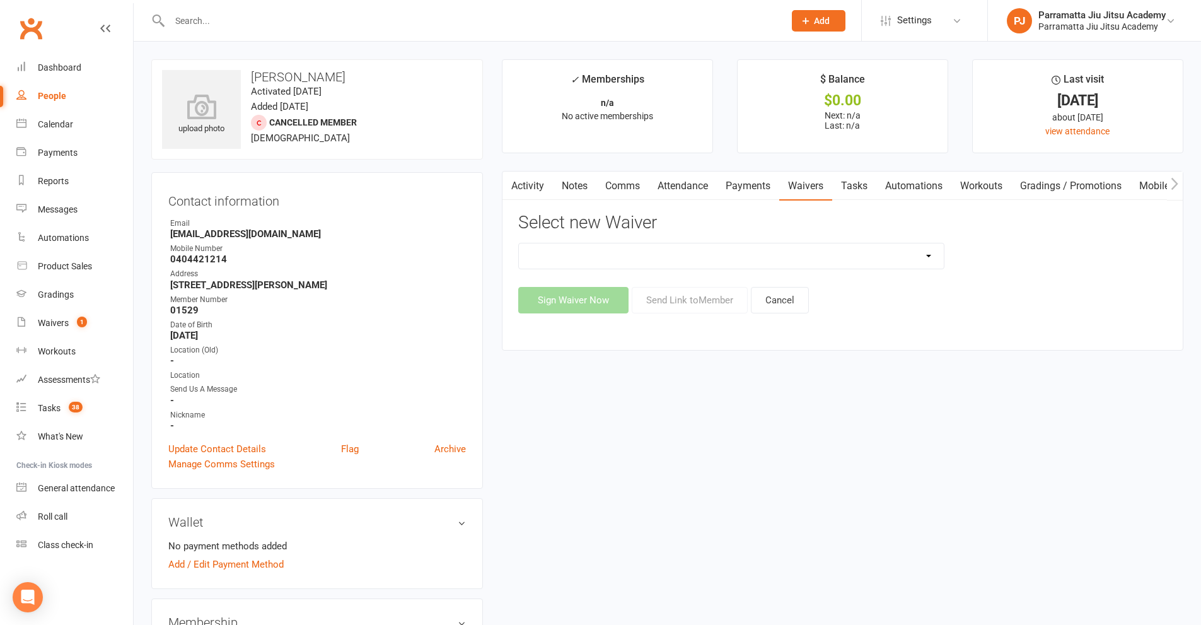
click at [703, 264] on select "2025 Adults Waiver 2025 Emergency Services & Adult Students 2025 Family And Par…" at bounding box center [731, 255] width 425 height 25
select select "282"
click at [519, 243] on select "2025 Adults Waiver 2025 Emergency Services & Adult Students 2025 Family And Par…" at bounding box center [731, 255] width 425 height 25
click at [695, 304] on button "Send Link to Member" at bounding box center [690, 300] width 116 height 26
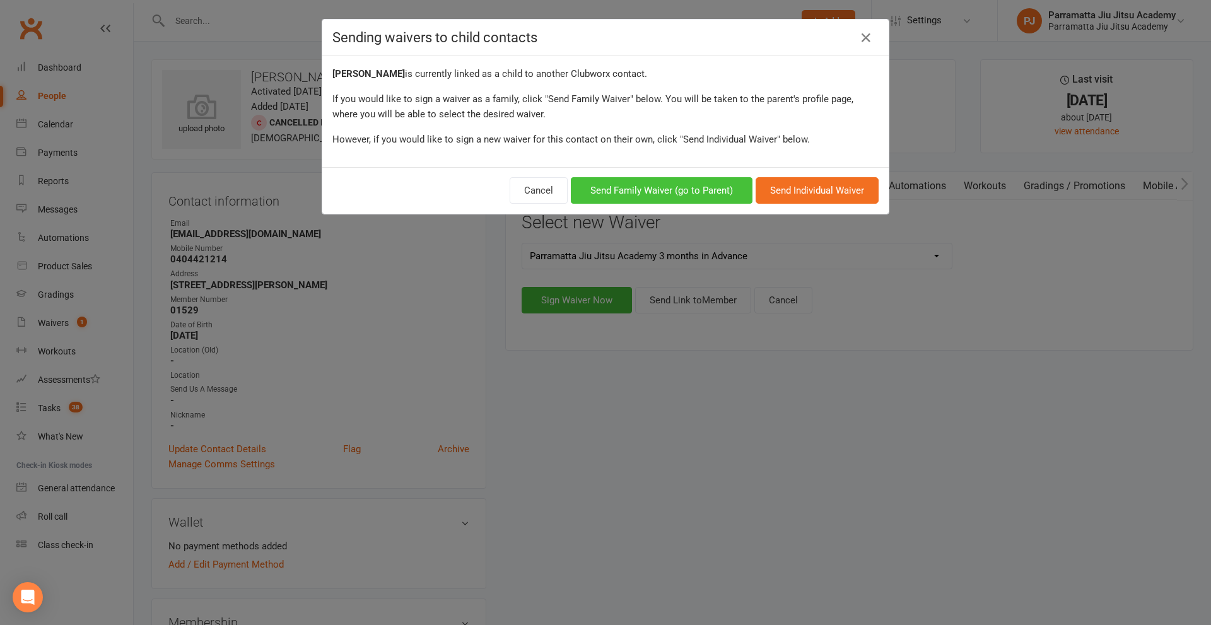
click at [650, 193] on button "Send Family Waiver (go to Parent)" at bounding box center [662, 190] width 182 height 26
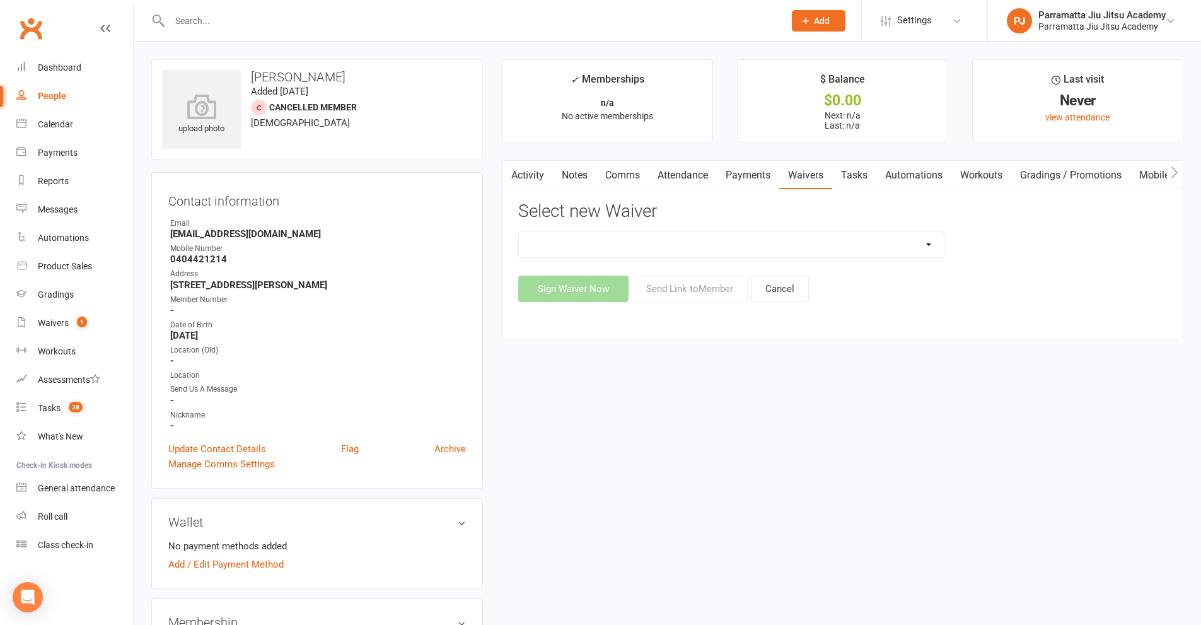
click at [761, 244] on select "2025 Adults Waiver 2025 Emergency Services & Adult Students 2025 Family And Par…" at bounding box center [731, 244] width 425 height 25
select select "282"
click at [519, 232] on select "2025 Adults Waiver 2025 Emergency Services & Adult Students 2025 Family And Par…" at bounding box center [731, 244] width 425 height 25
click at [663, 291] on button "Send Link to Member" at bounding box center [690, 289] width 116 height 26
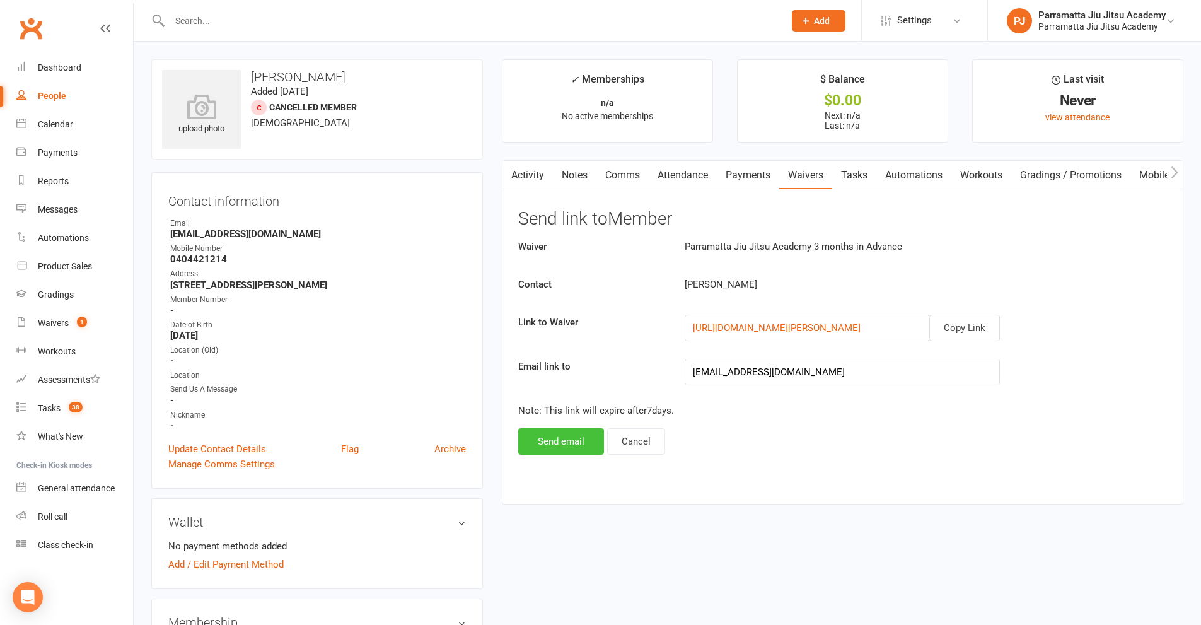
click at [566, 439] on button "Send email" at bounding box center [561, 441] width 86 height 26
